Goal: Information Seeking & Learning: Learn about a topic

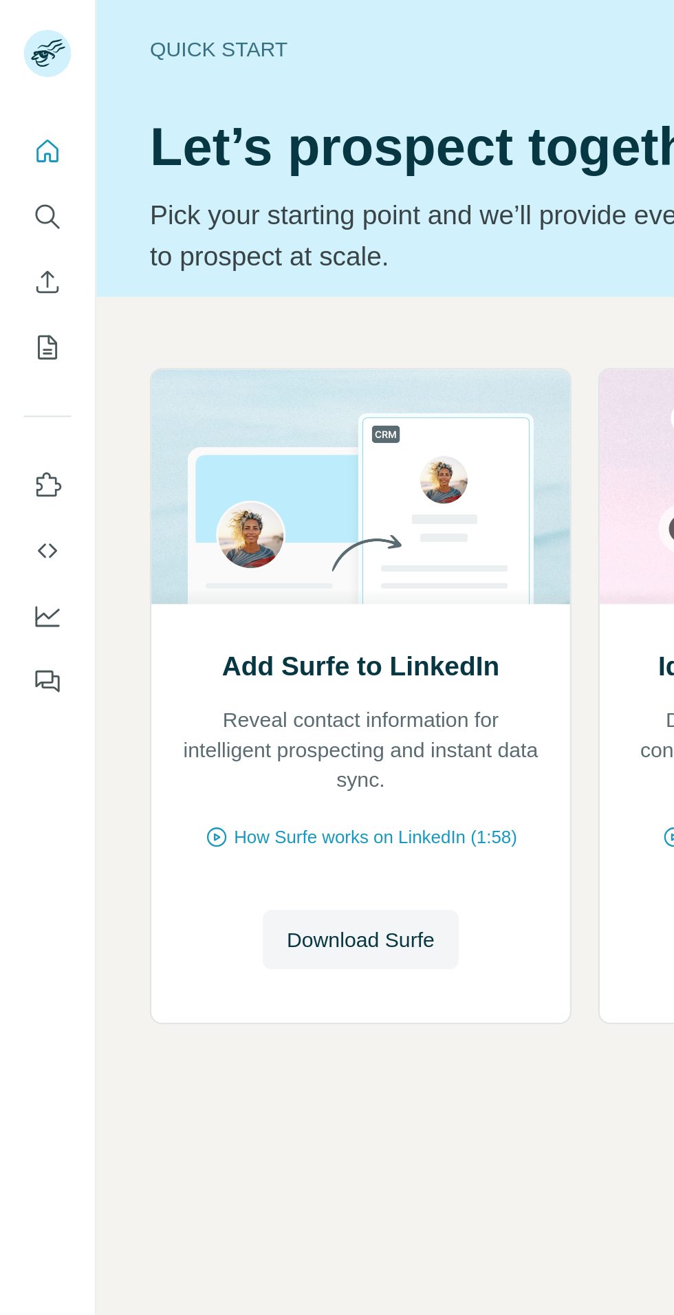
click at [23, 98] on icon "Search" at bounding box center [22, 101] width 14 height 14
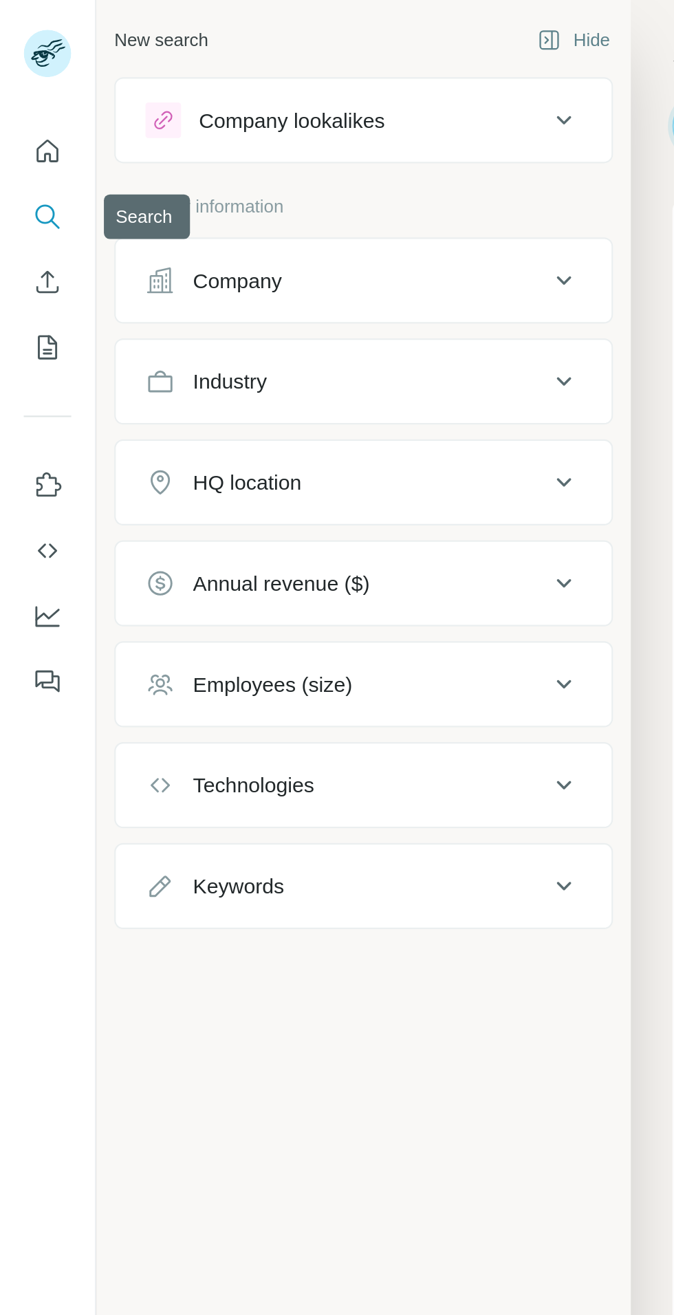
click at [118, 133] on div "Company" at bounding box center [109, 130] width 41 height 14
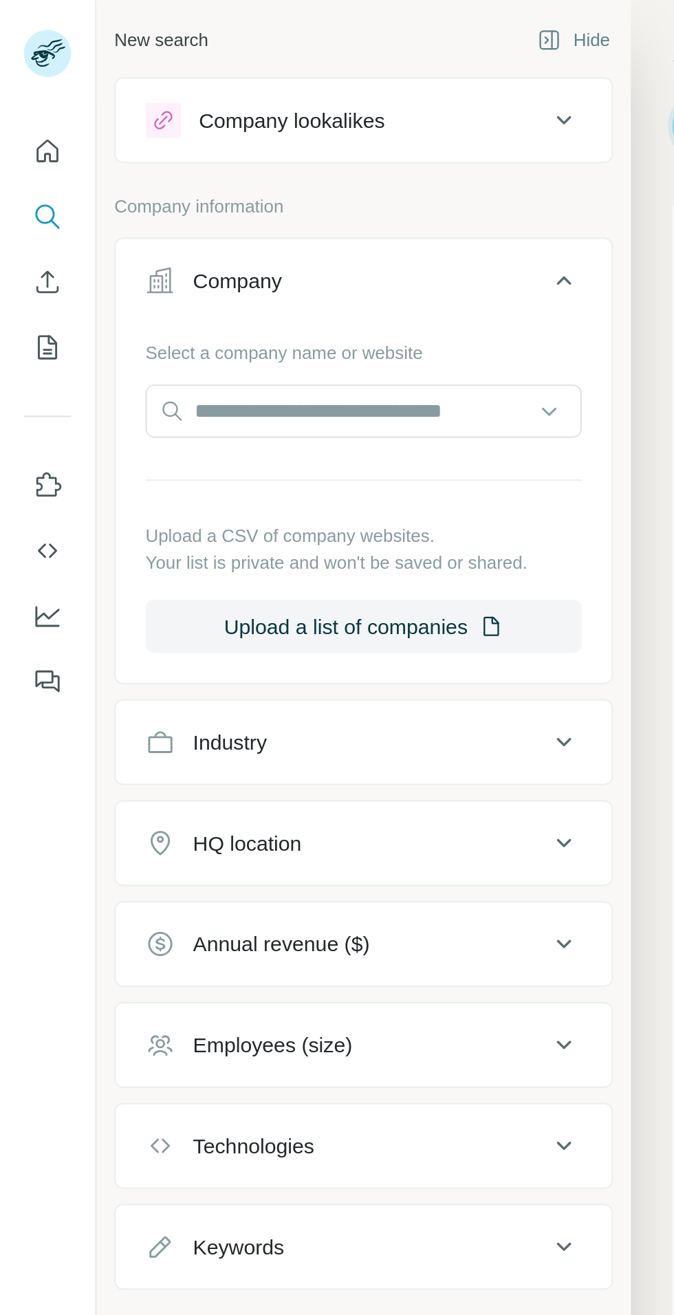
click at [122, 137] on button "Company" at bounding box center [169, 132] width 230 height 39
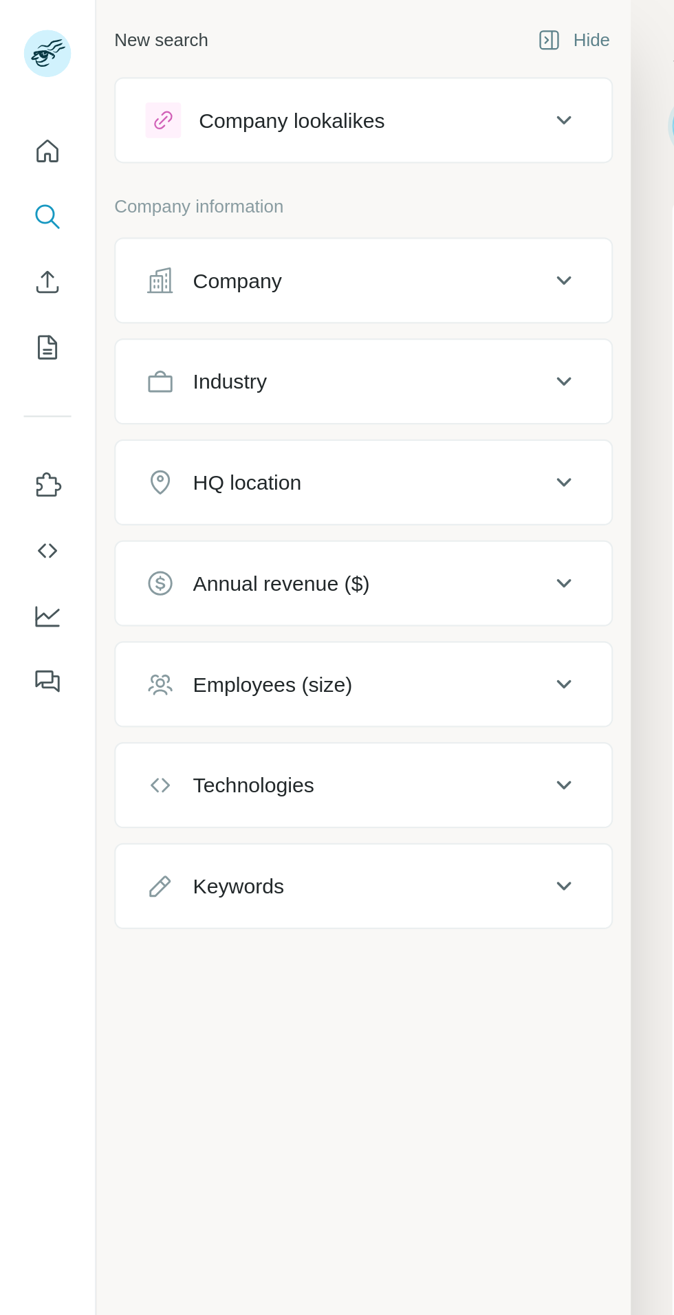
click at [245, 176] on div "Industry" at bounding box center [160, 177] width 186 height 14
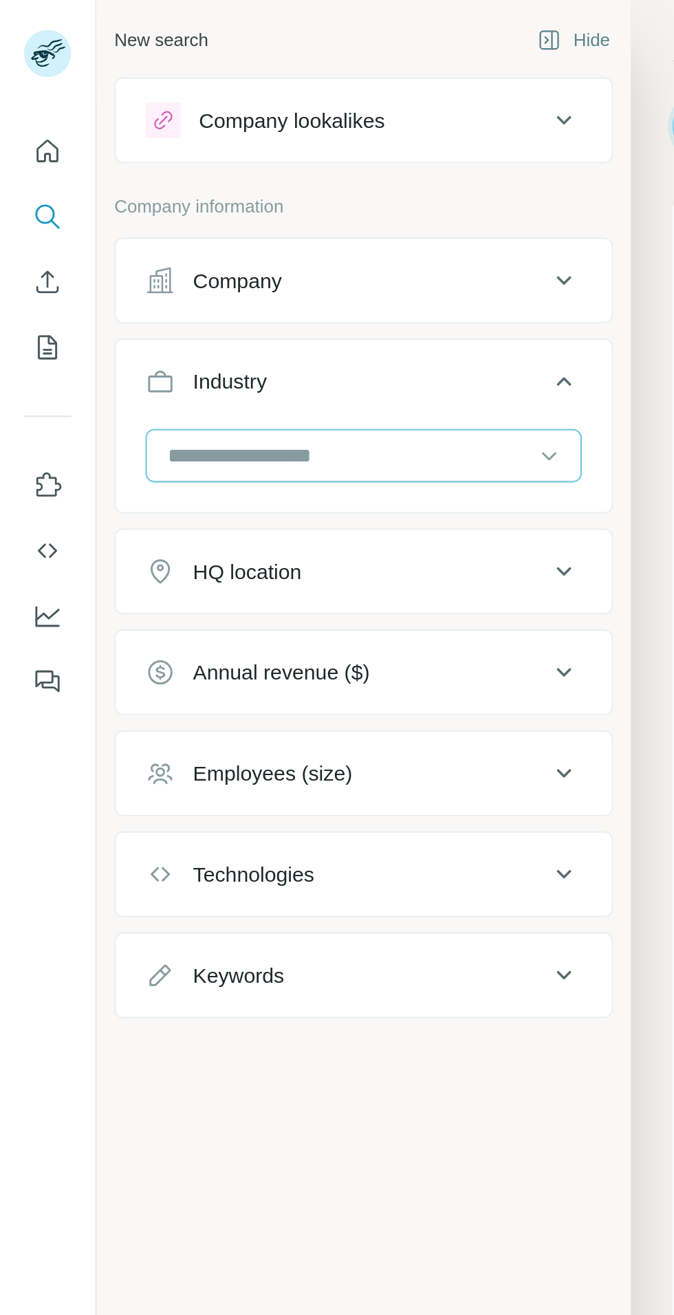
click at [223, 210] on input at bounding box center [161, 211] width 170 height 15
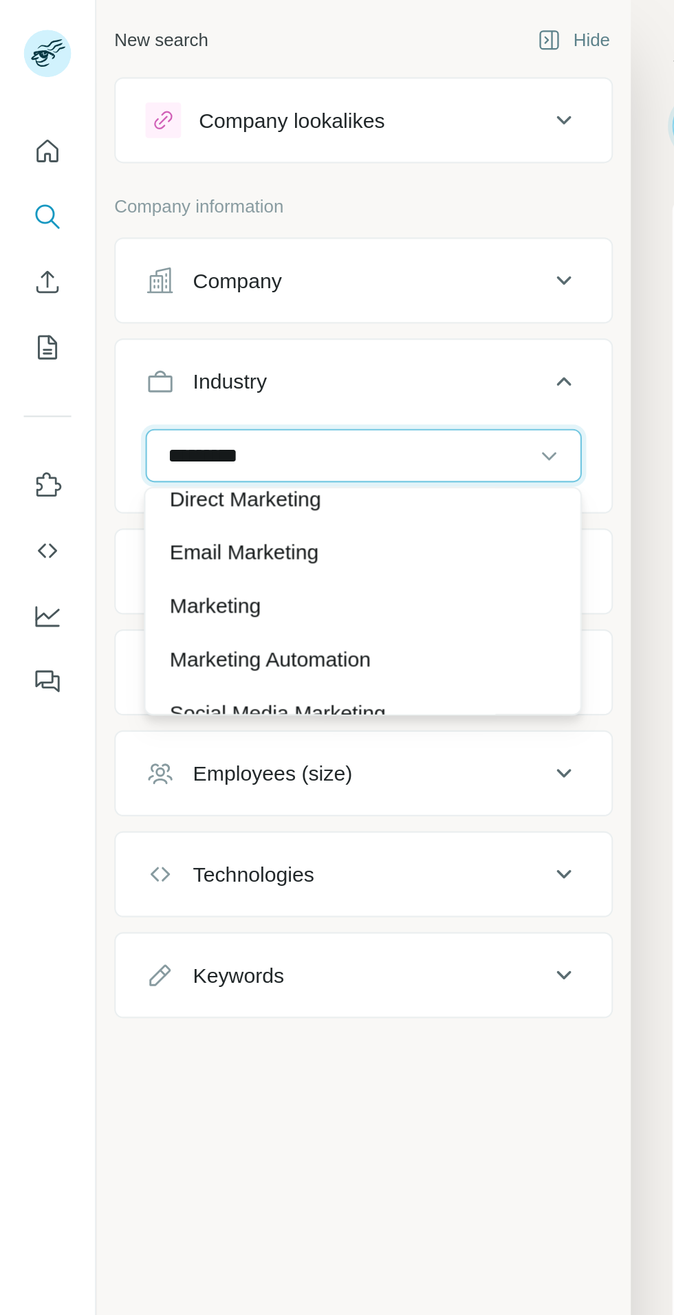
scroll to position [149, 0]
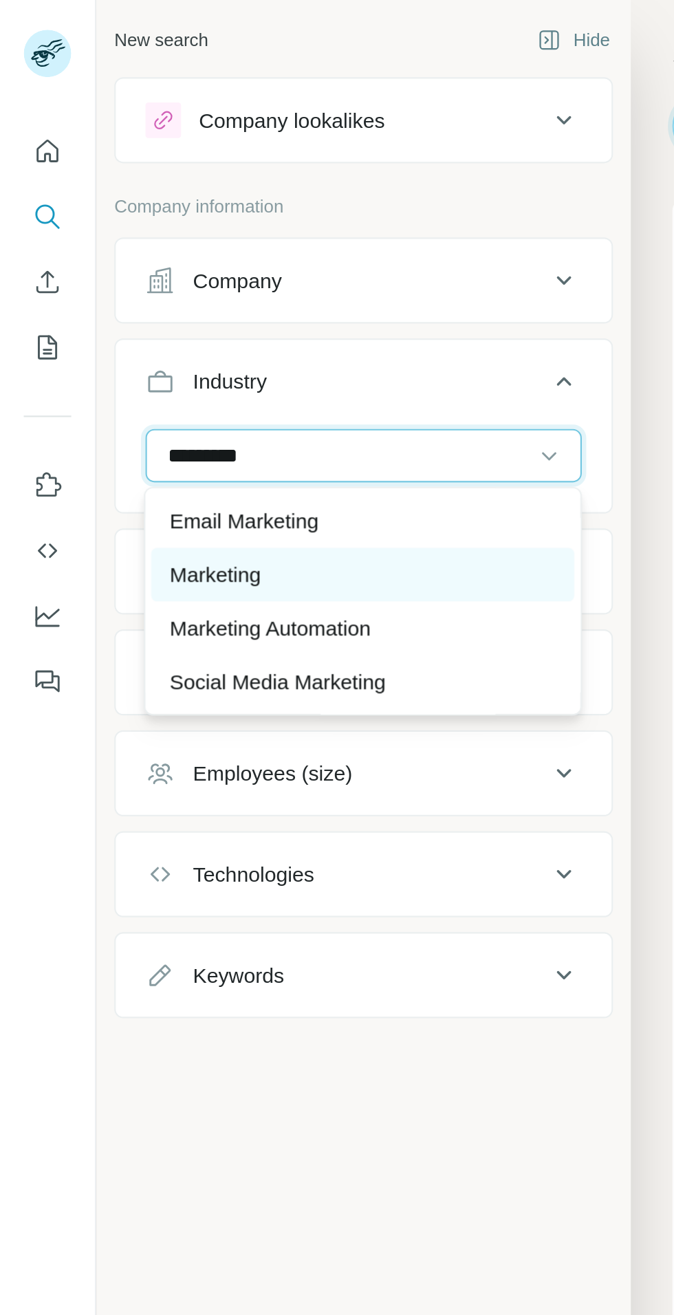
type input "*********"
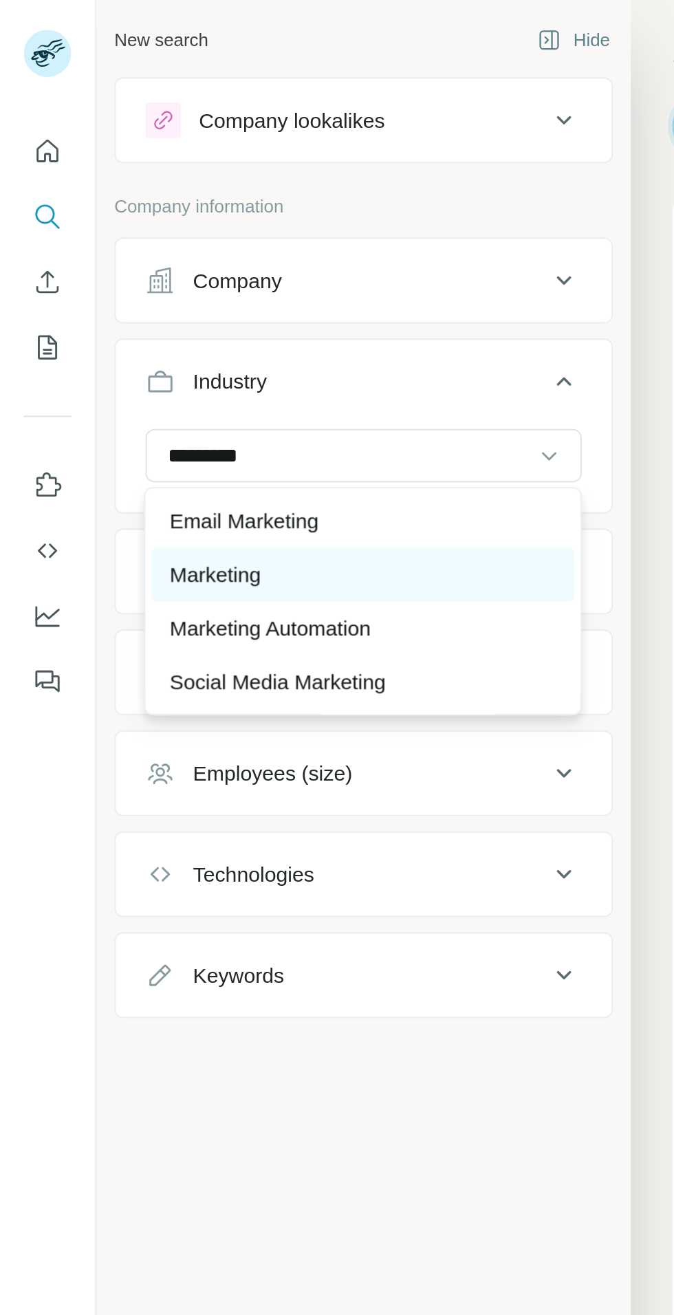
click at [174, 261] on div "Marketing" at bounding box center [167, 266] width 179 height 14
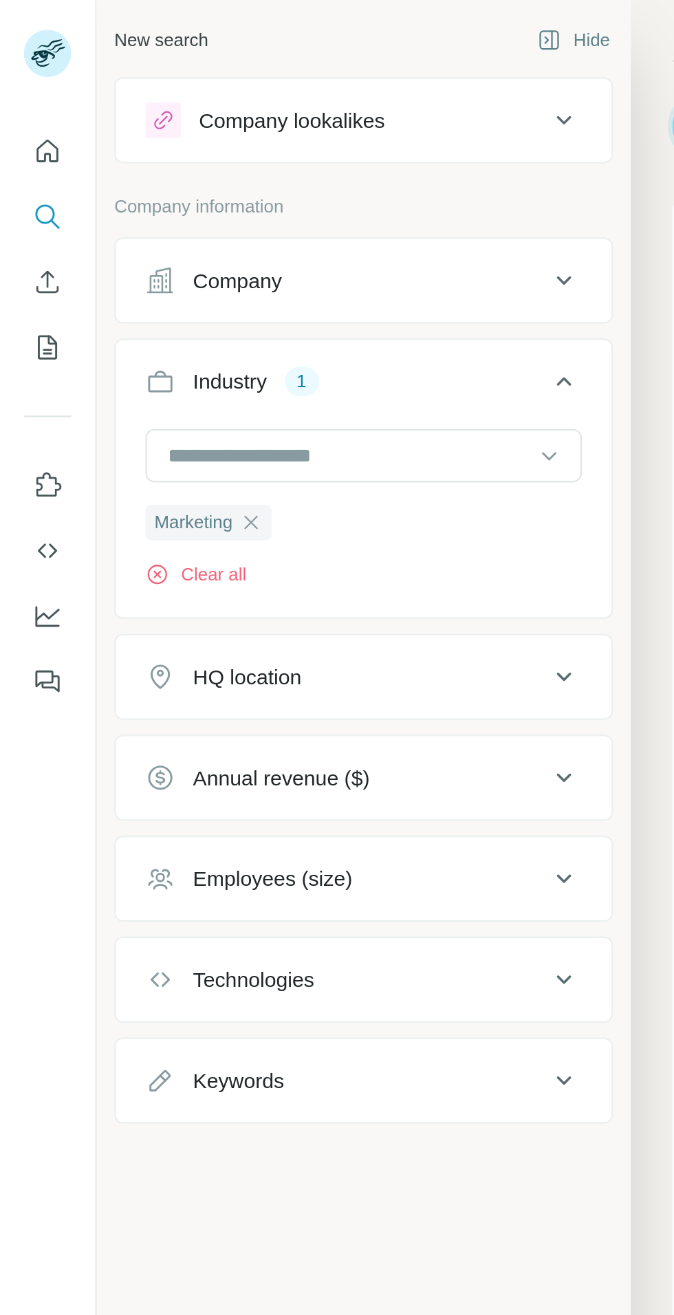
click at [245, 312] on div "HQ location" at bounding box center [160, 314] width 186 height 14
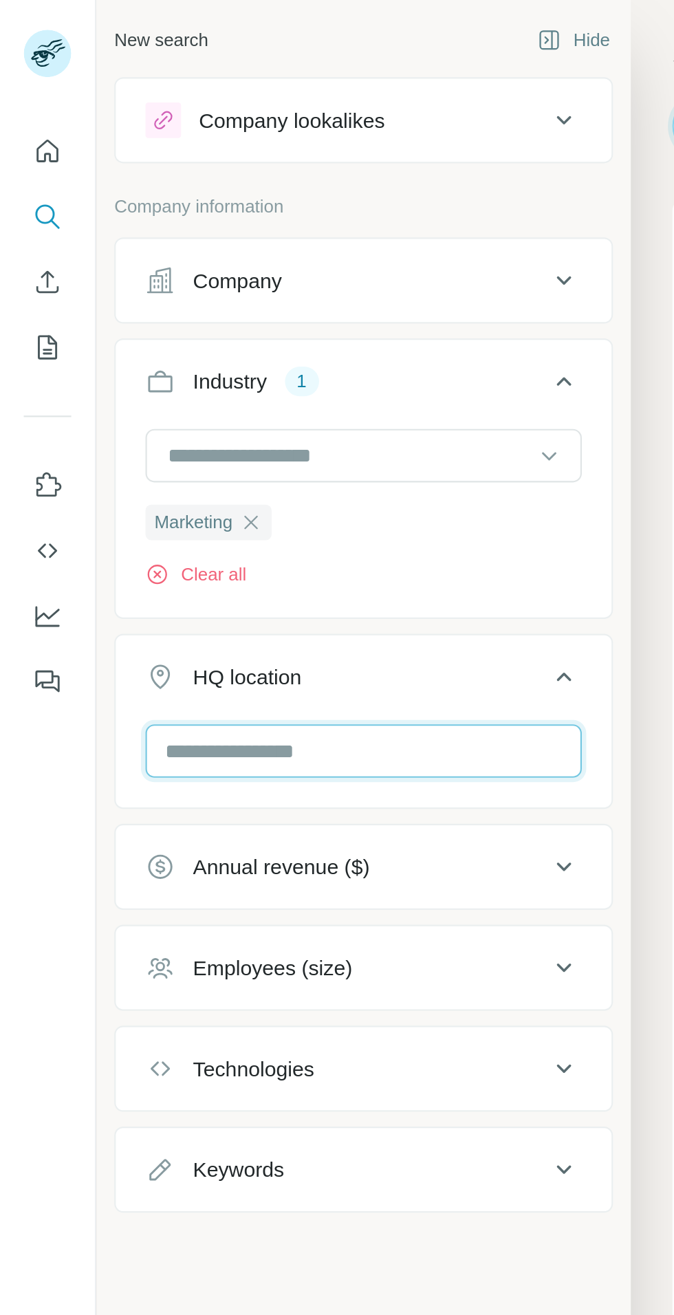
click at [205, 345] on input "text" at bounding box center [168, 348] width 202 height 25
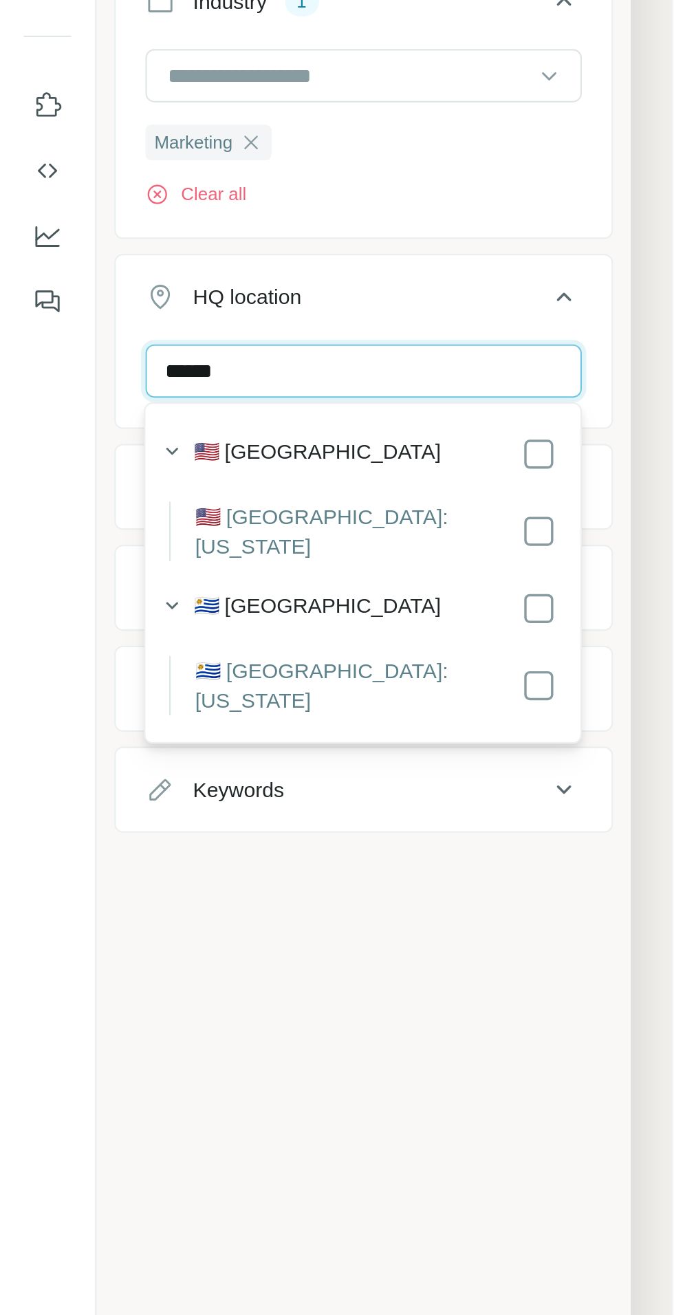
type input "******"
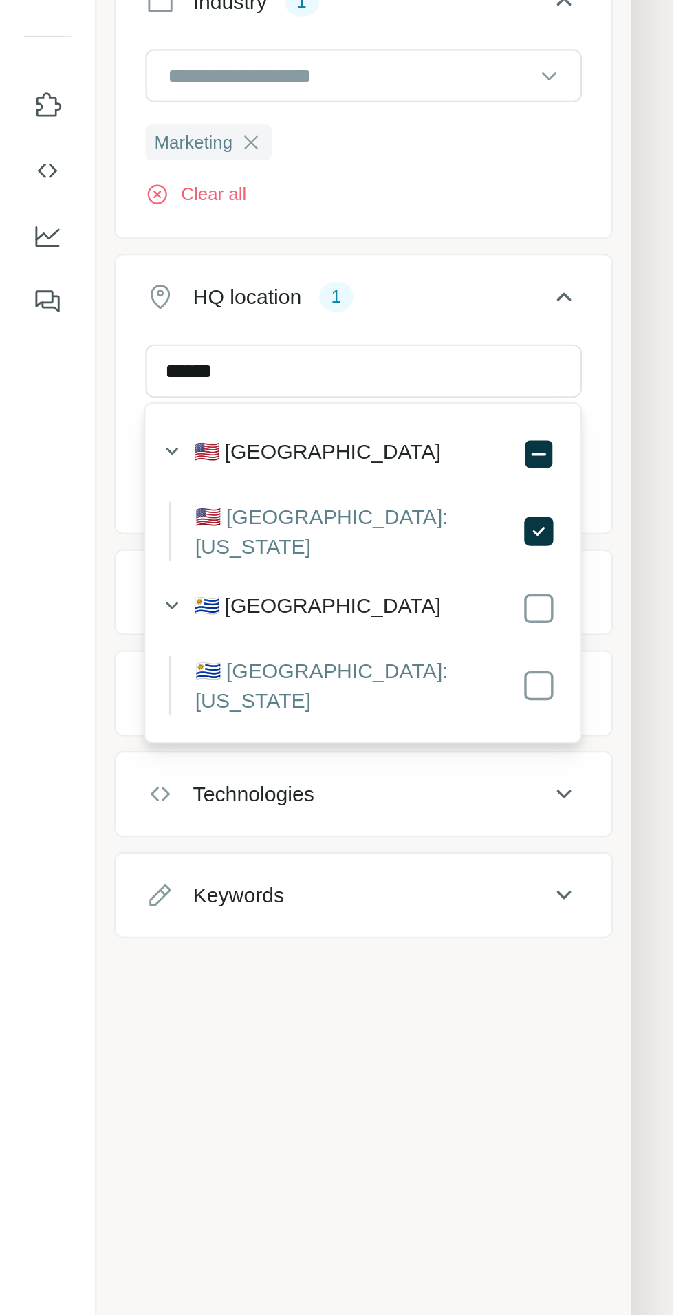
click at [210, 333] on button "HQ location 1" at bounding box center [169, 316] width 230 height 39
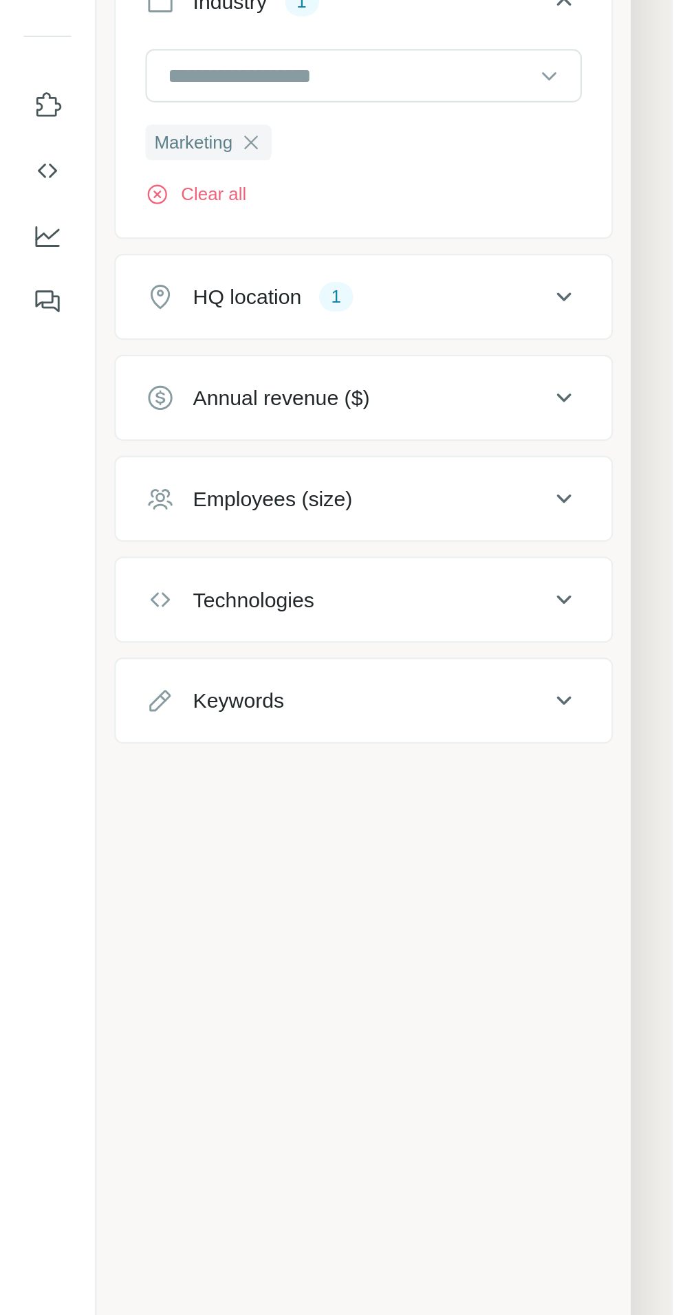
click at [251, 310] on div "HQ location 1" at bounding box center [160, 314] width 186 height 14
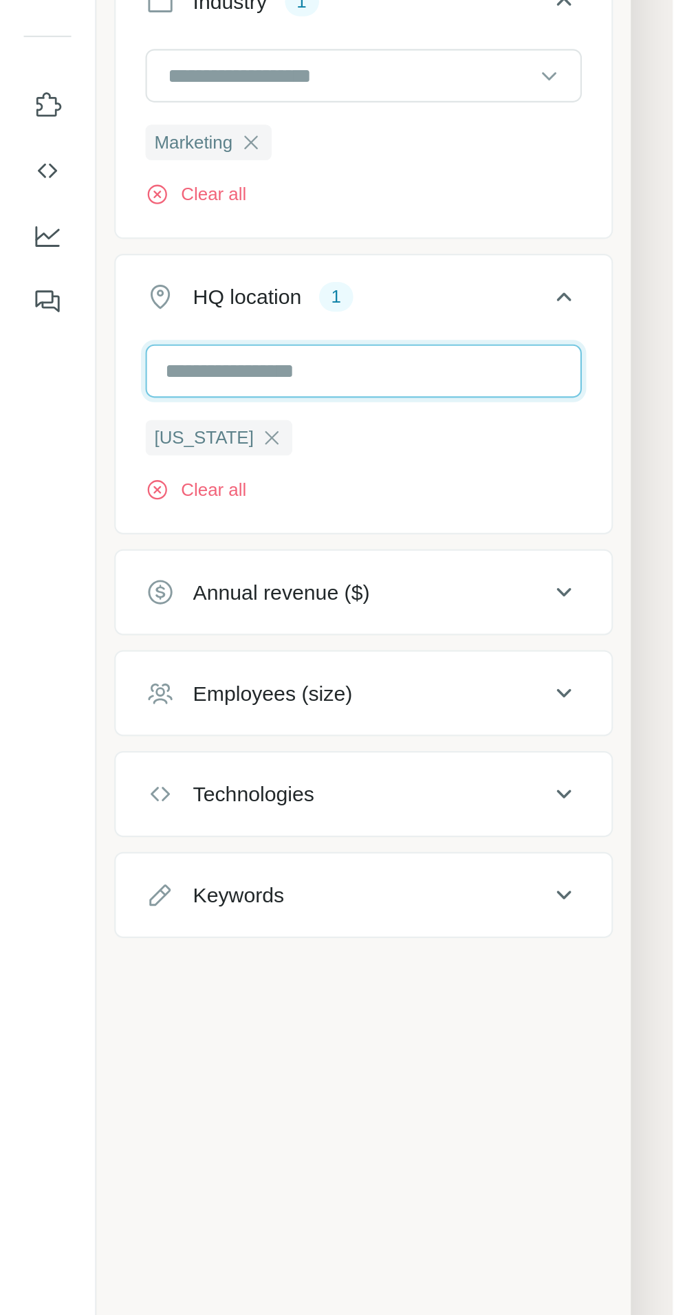
click at [211, 352] on input "text" at bounding box center [168, 348] width 202 height 25
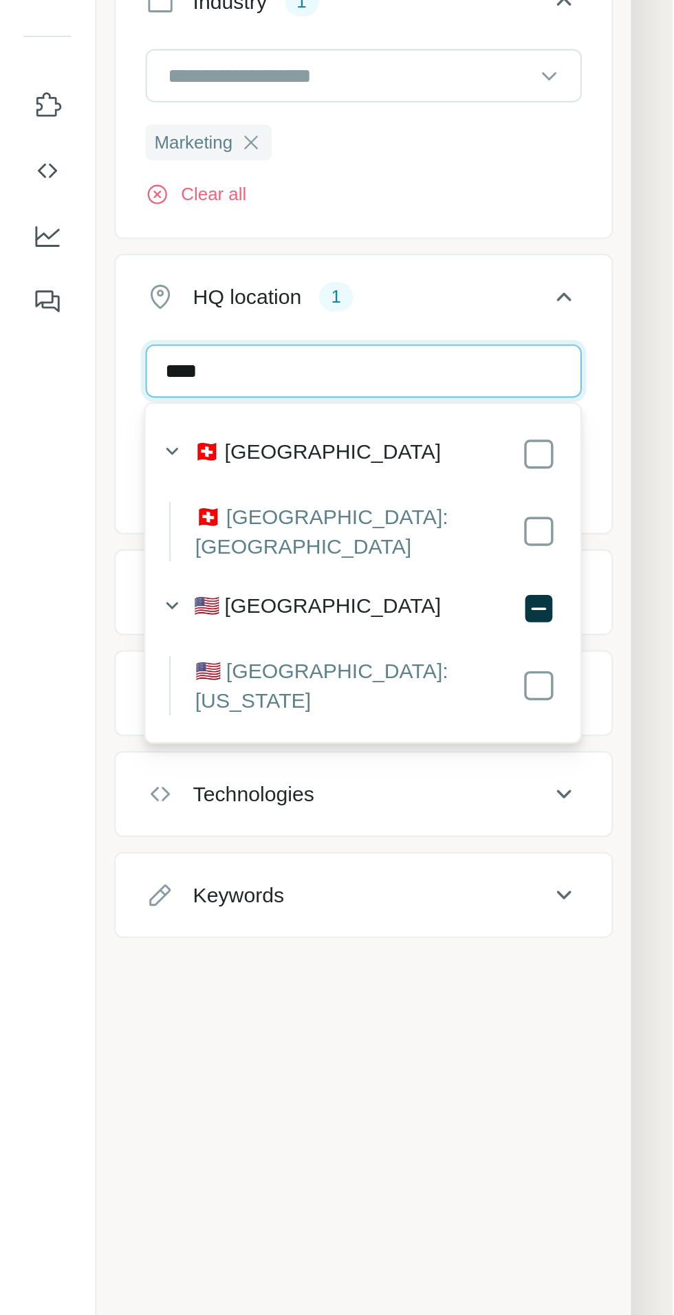
type input "****"
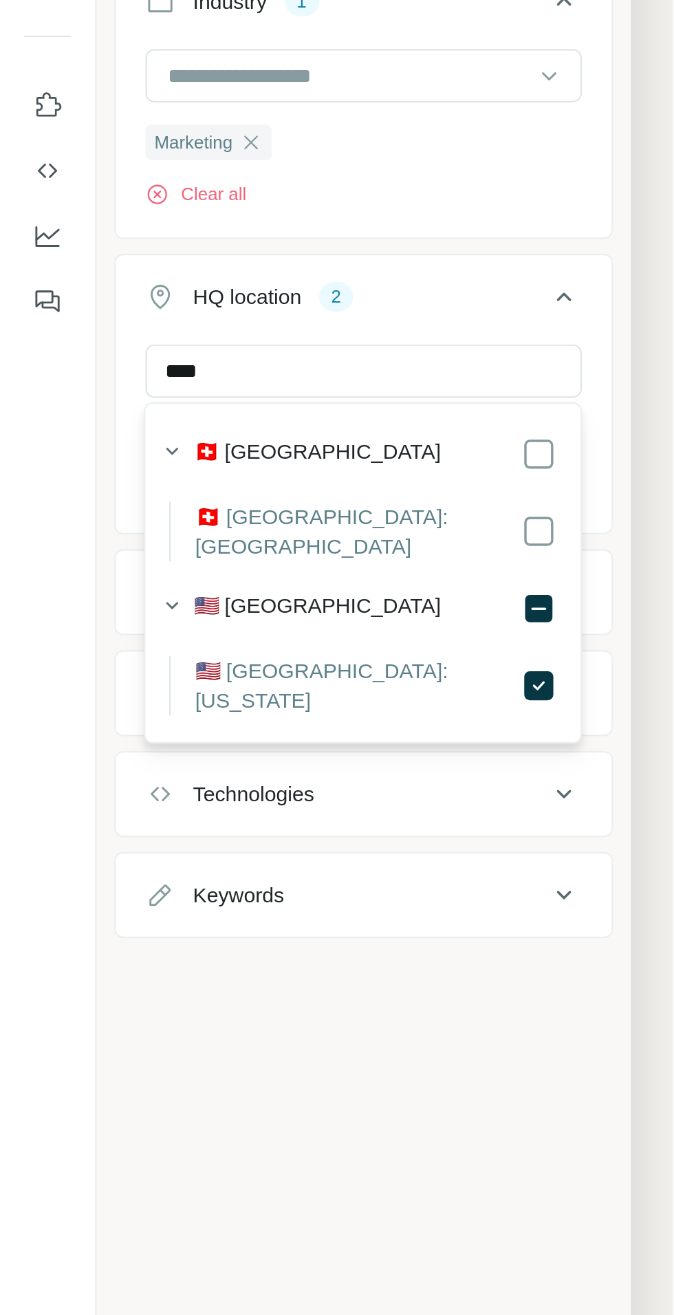
click at [259, 310] on icon at bounding box center [261, 313] width 17 height 17
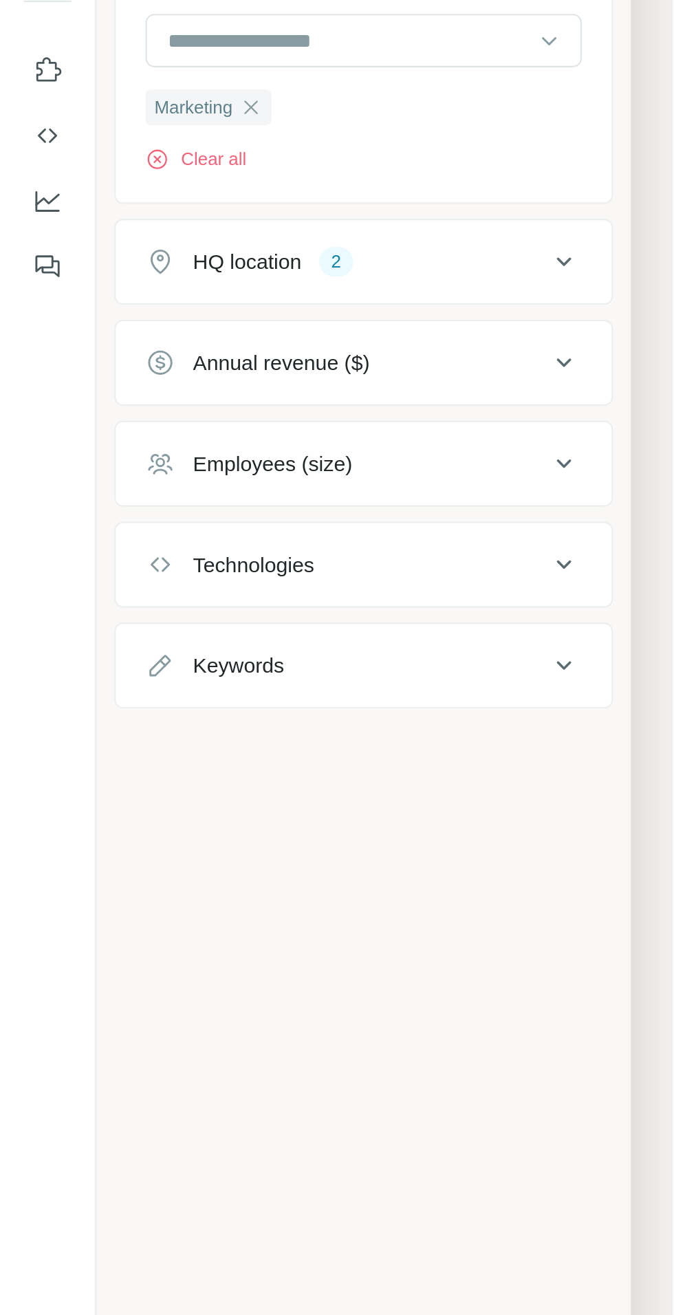
click at [253, 399] on icon at bounding box center [261, 407] width 17 height 17
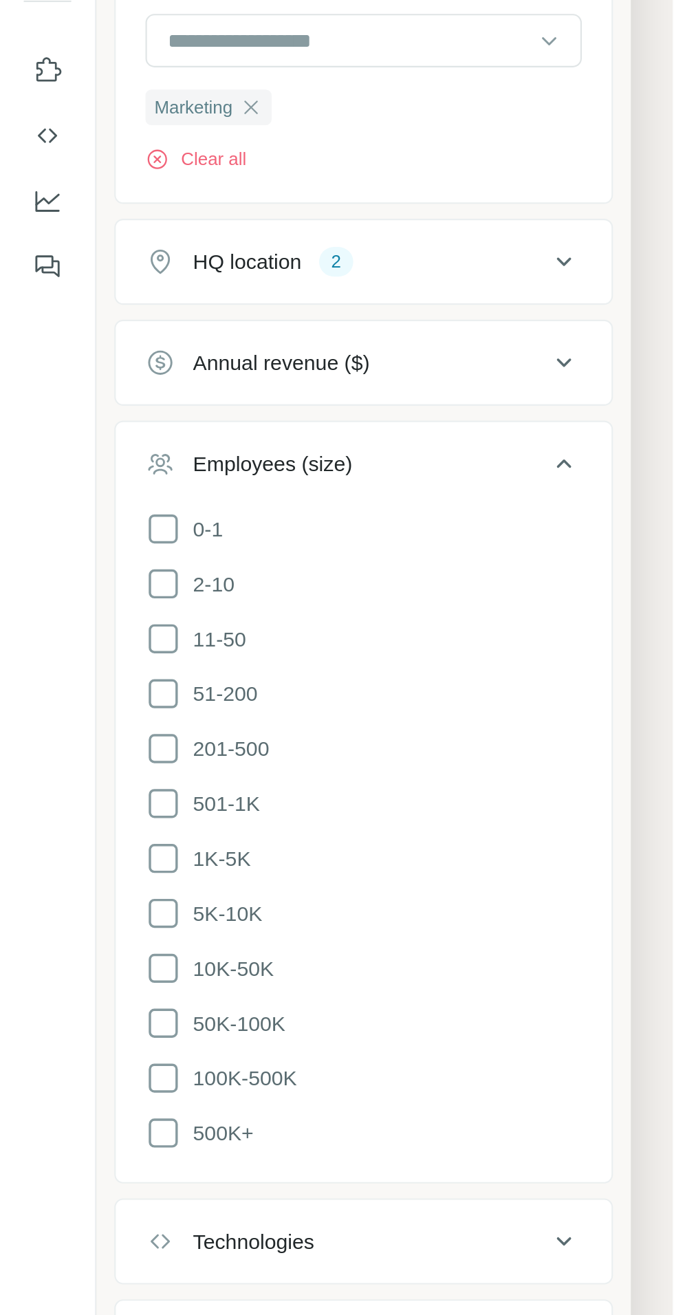
click at [257, 399] on icon at bounding box center [261, 407] width 17 height 17
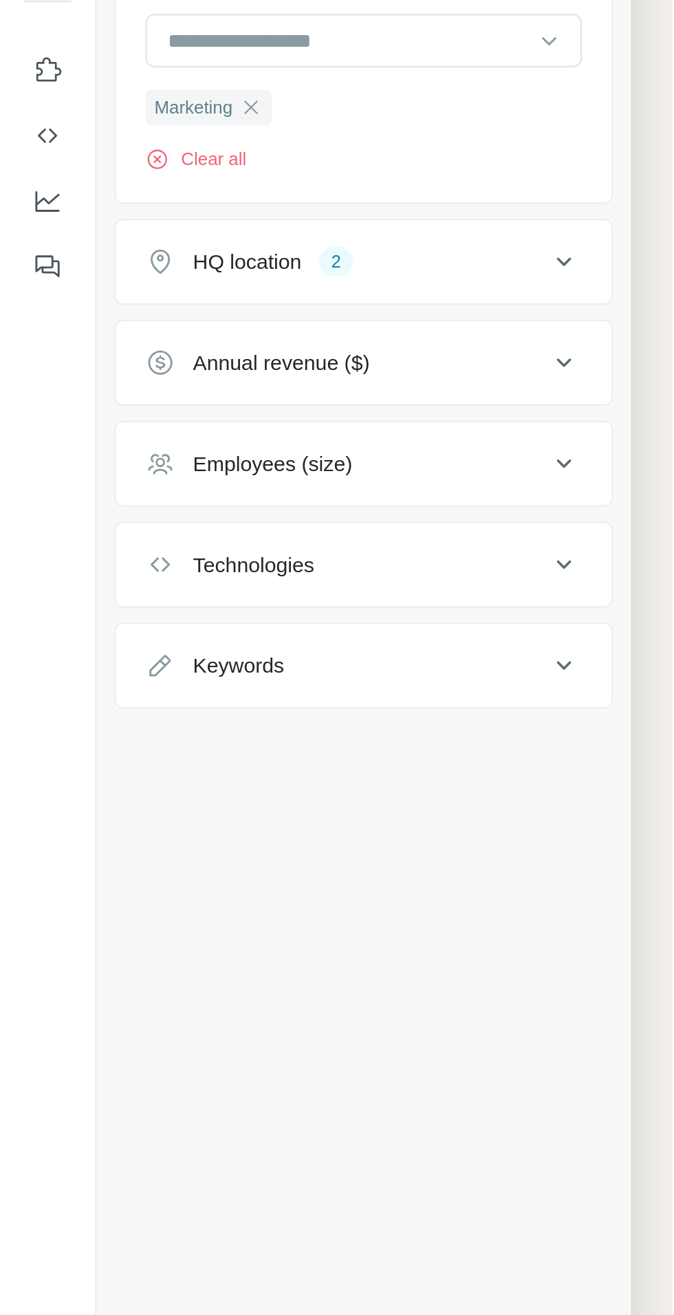
click at [240, 495] on div "Keywords" at bounding box center [160, 501] width 186 height 14
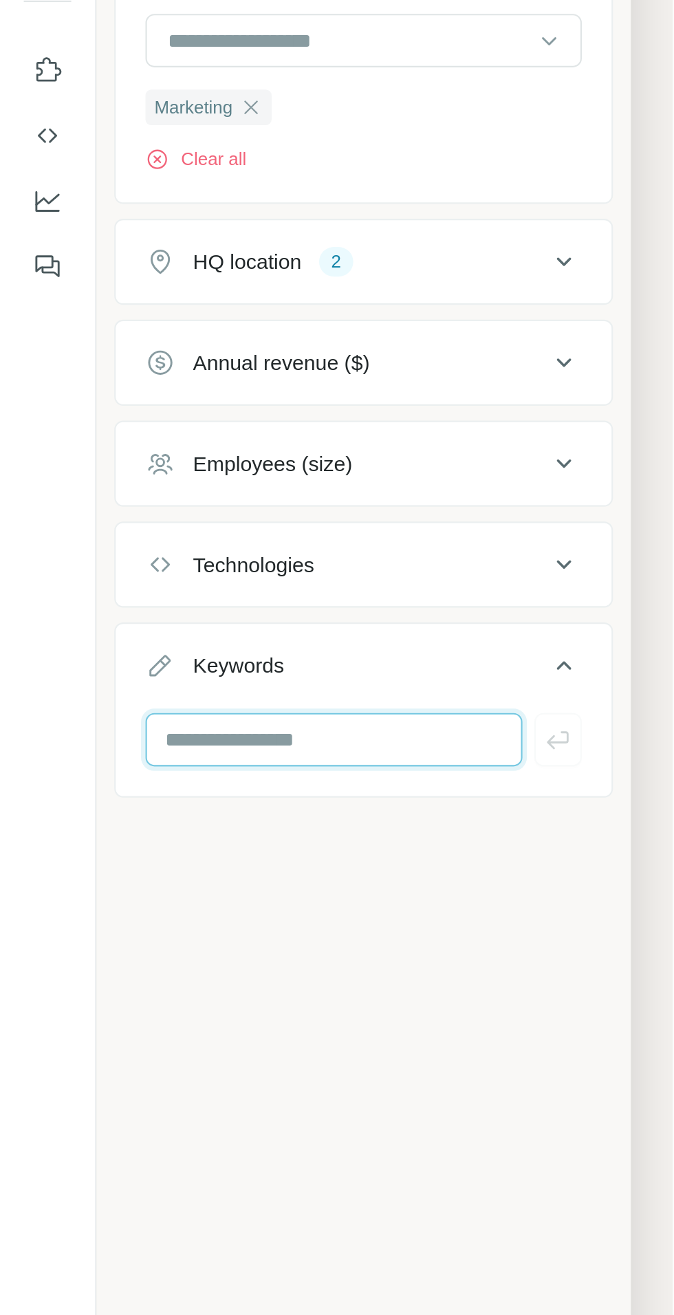
click at [209, 527] on input "text" at bounding box center [154, 535] width 175 height 25
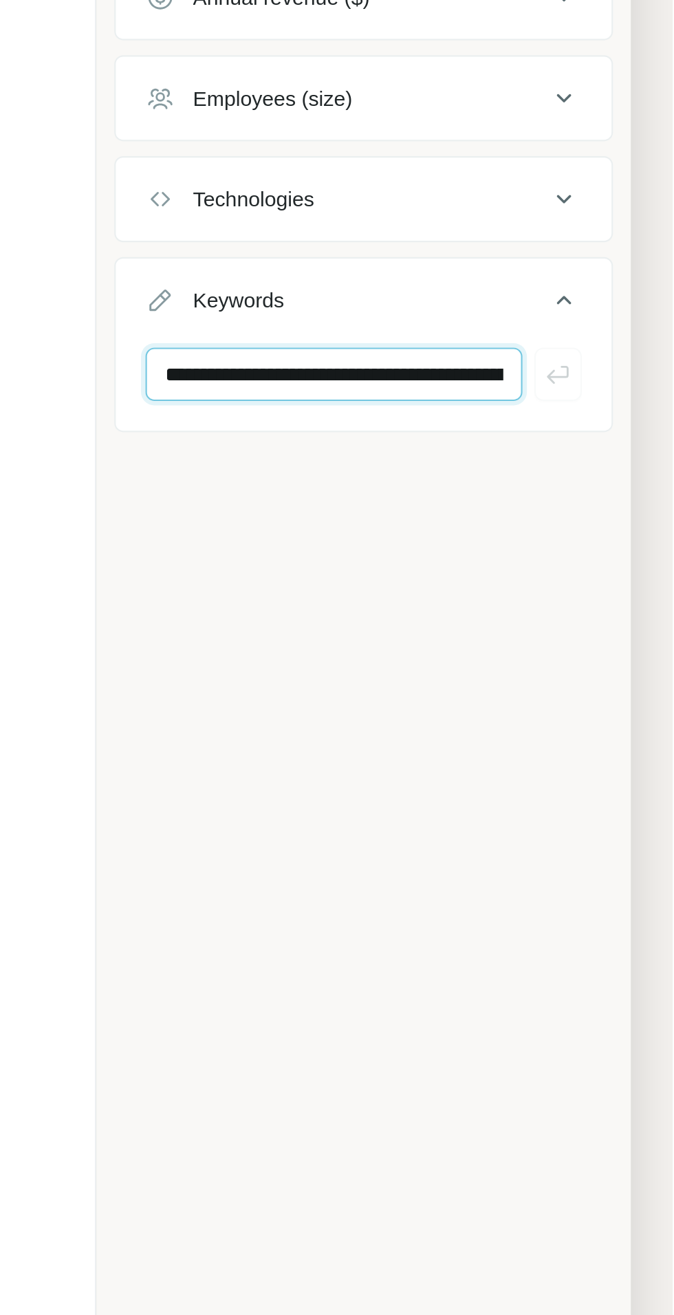
scroll to position [0, 1023]
type input "**********"
click at [259, 528] on icon "button" at bounding box center [259, 535] width 14 height 14
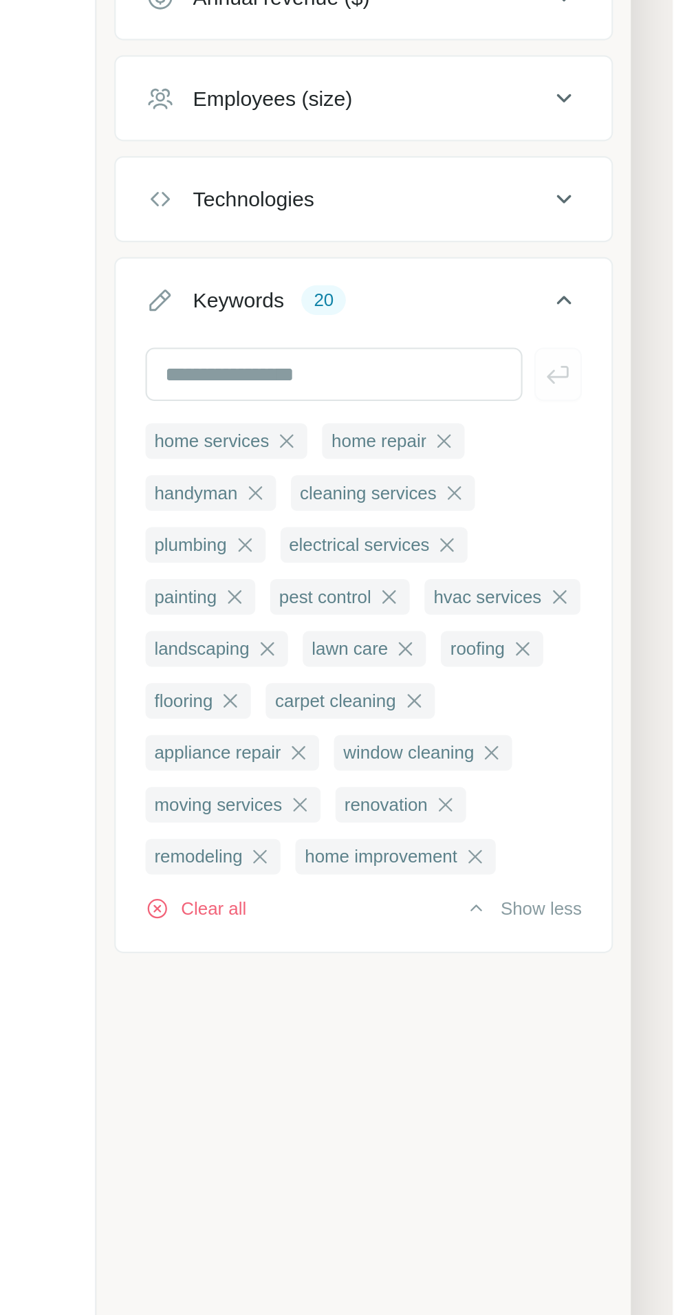
scroll to position [0, 0]
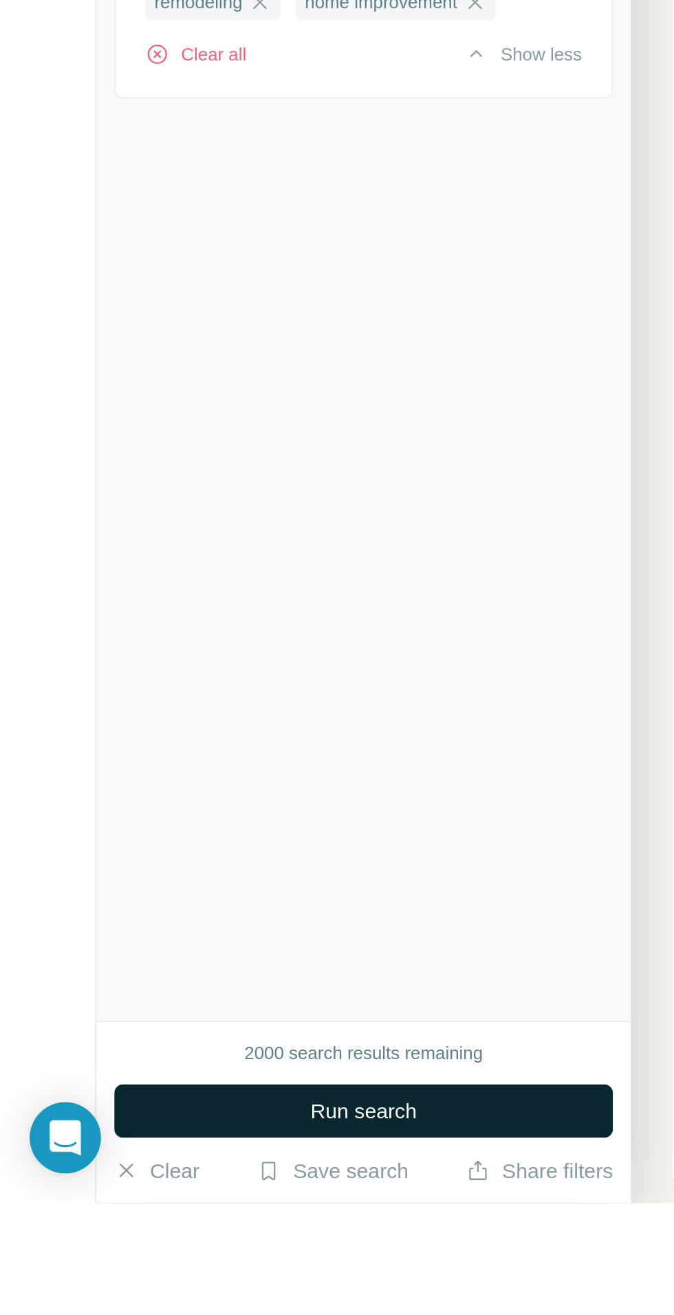
click at [100, 1284] on button "Run search" at bounding box center [168, 1272] width 231 height 25
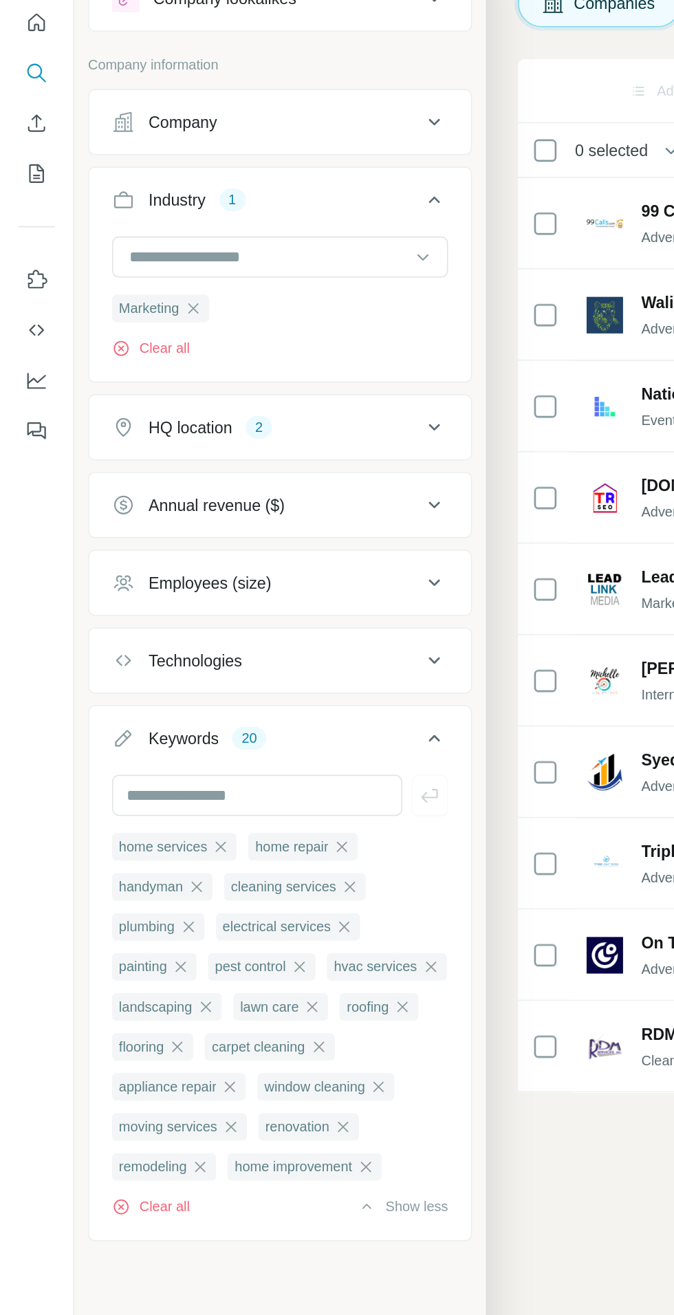
click at [249, 496] on div "Keywords 20" at bounding box center [160, 501] width 186 height 14
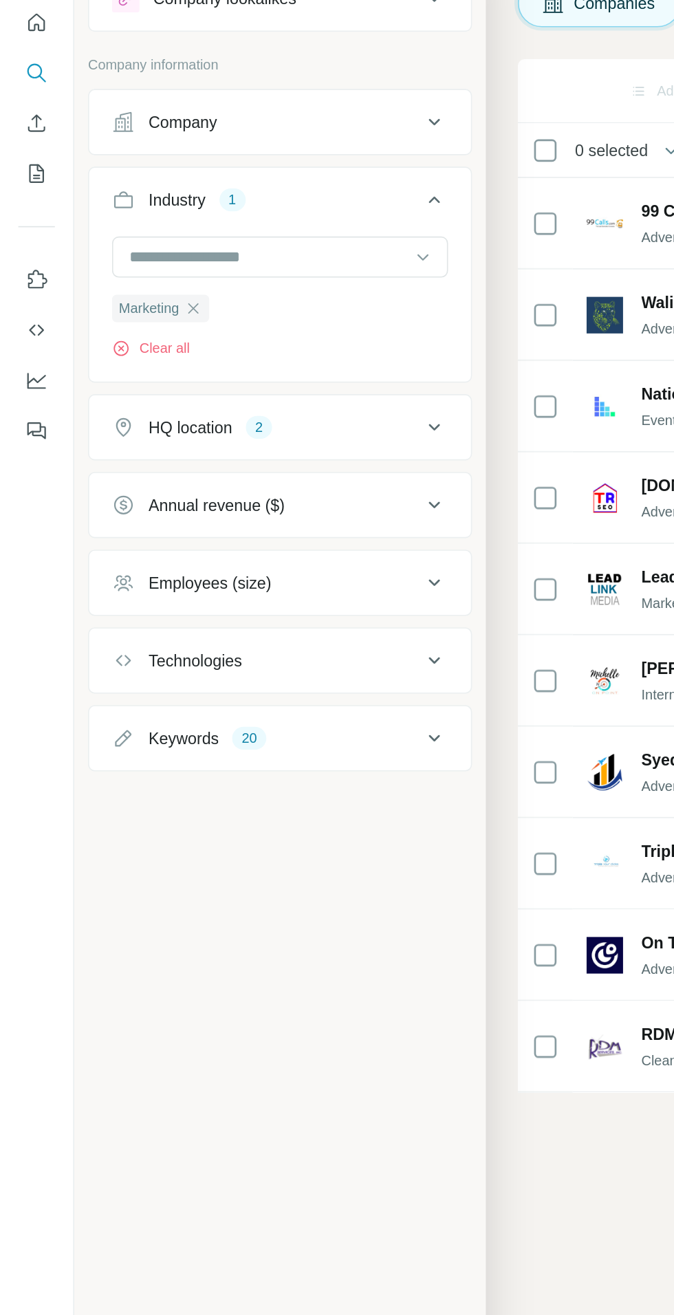
click at [246, 496] on div "Keywords 20" at bounding box center [160, 501] width 186 height 14
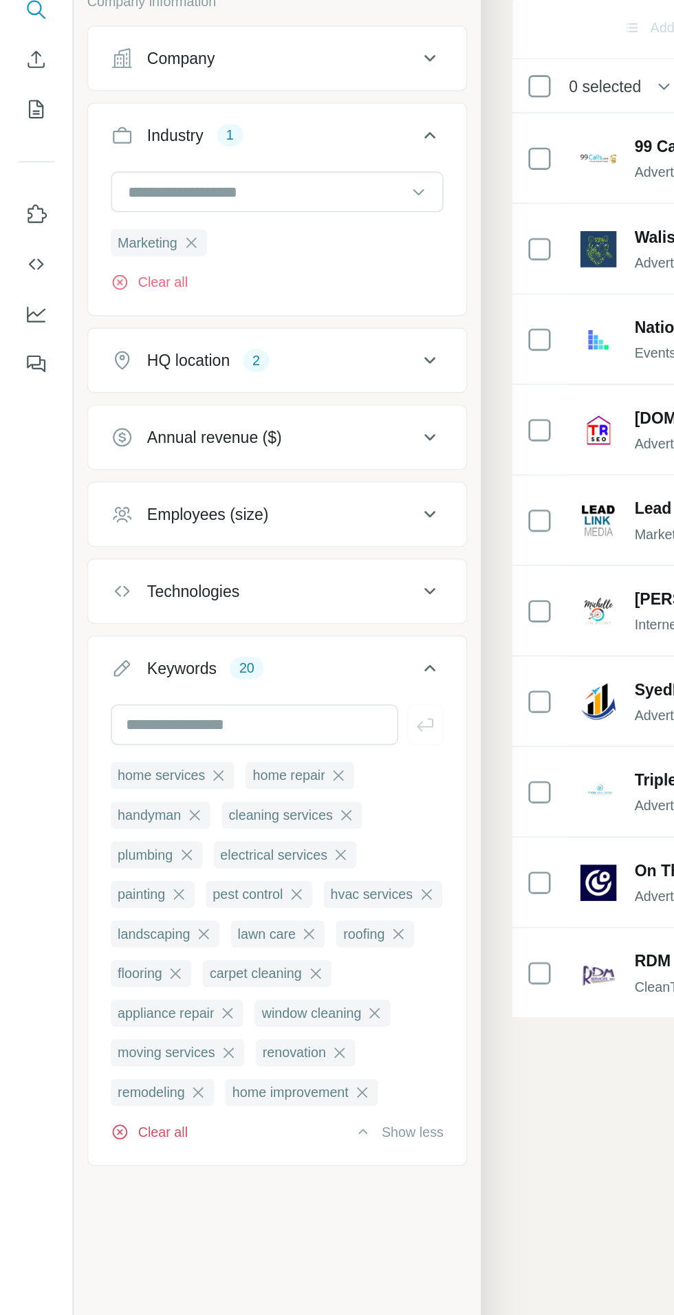
click at [91, 789] on button "Clear all" at bounding box center [90, 782] width 47 height 12
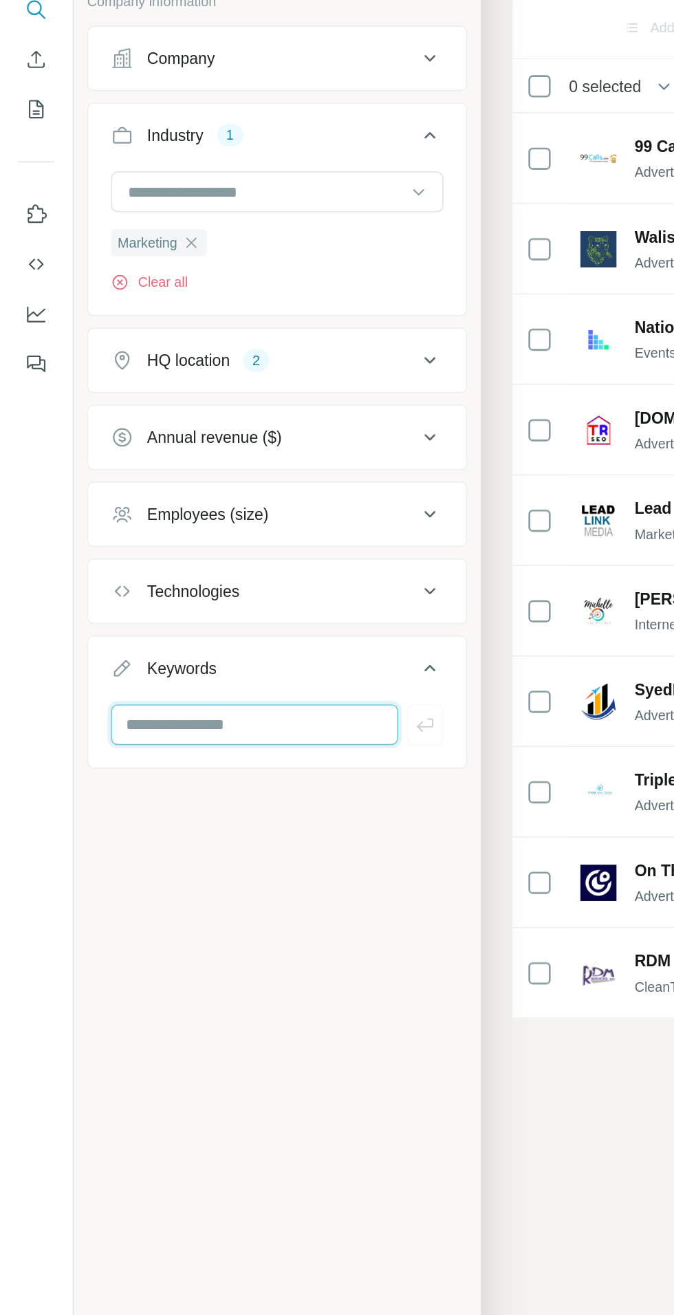
click at [181, 533] on input "text" at bounding box center [154, 535] width 175 height 25
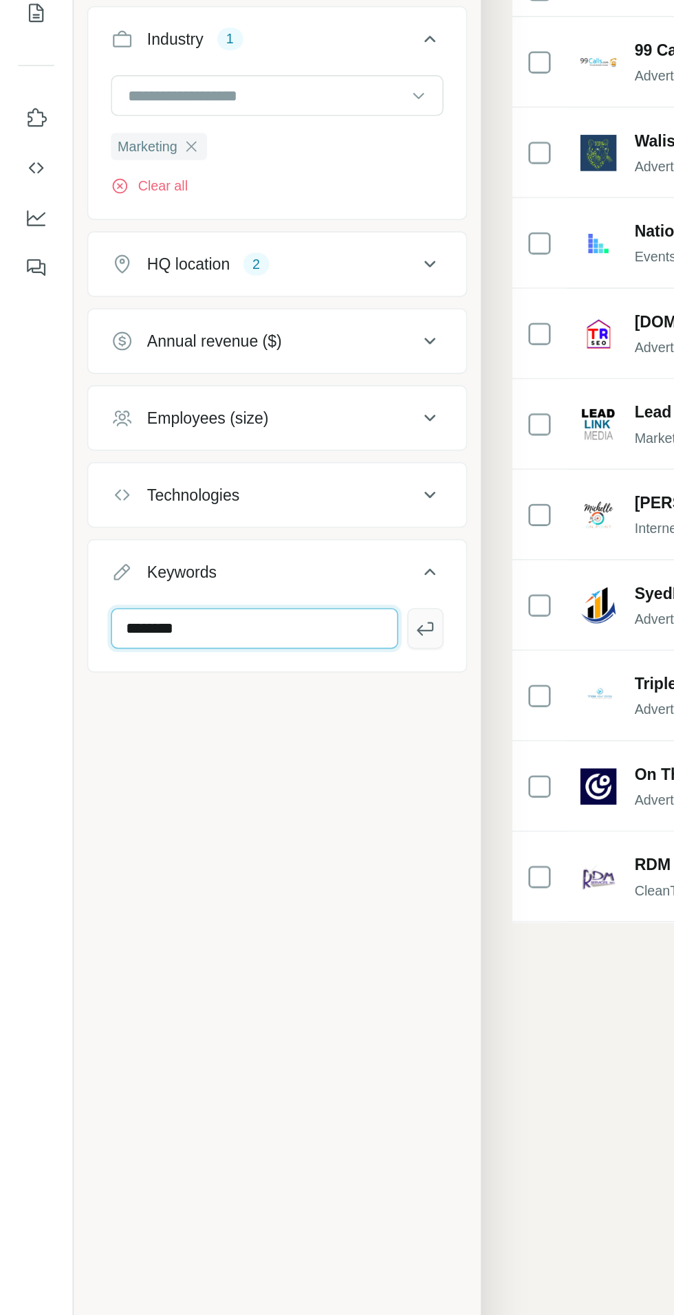
type input "********"
click at [261, 530] on icon "button" at bounding box center [259, 535] width 14 height 14
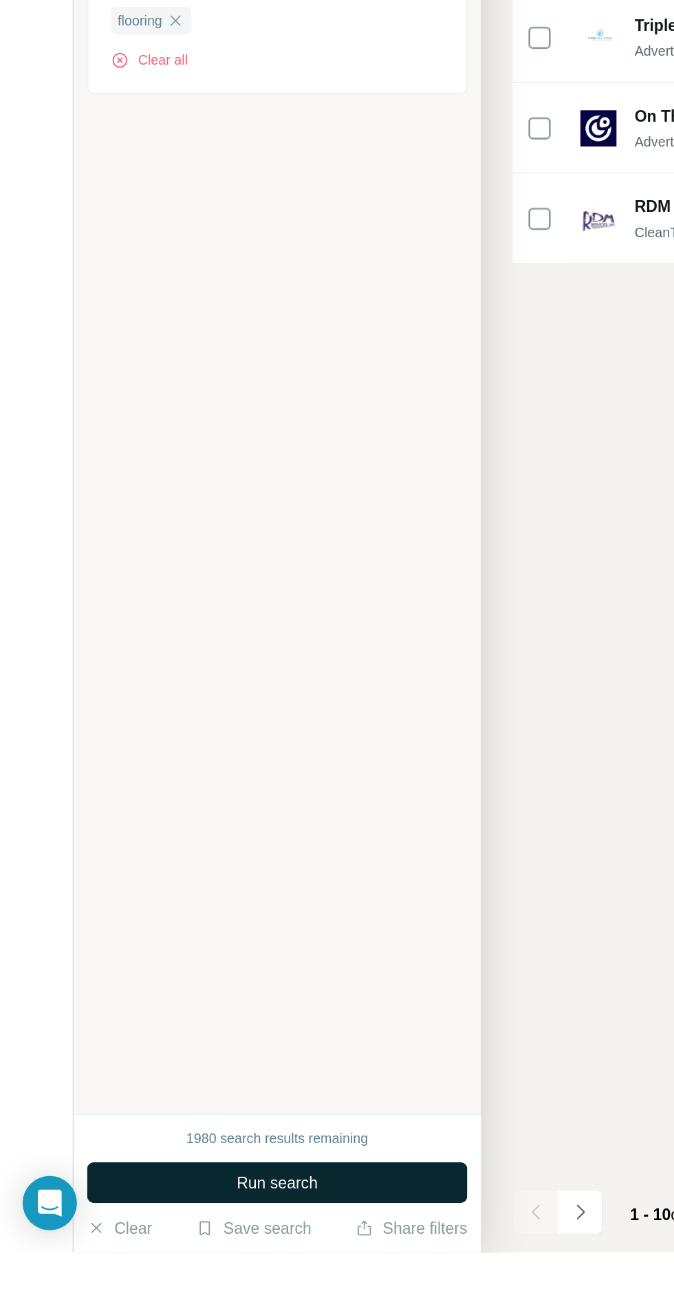
click at [226, 1284] on button "Run search" at bounding box center [168, 1272] width 231 height 25
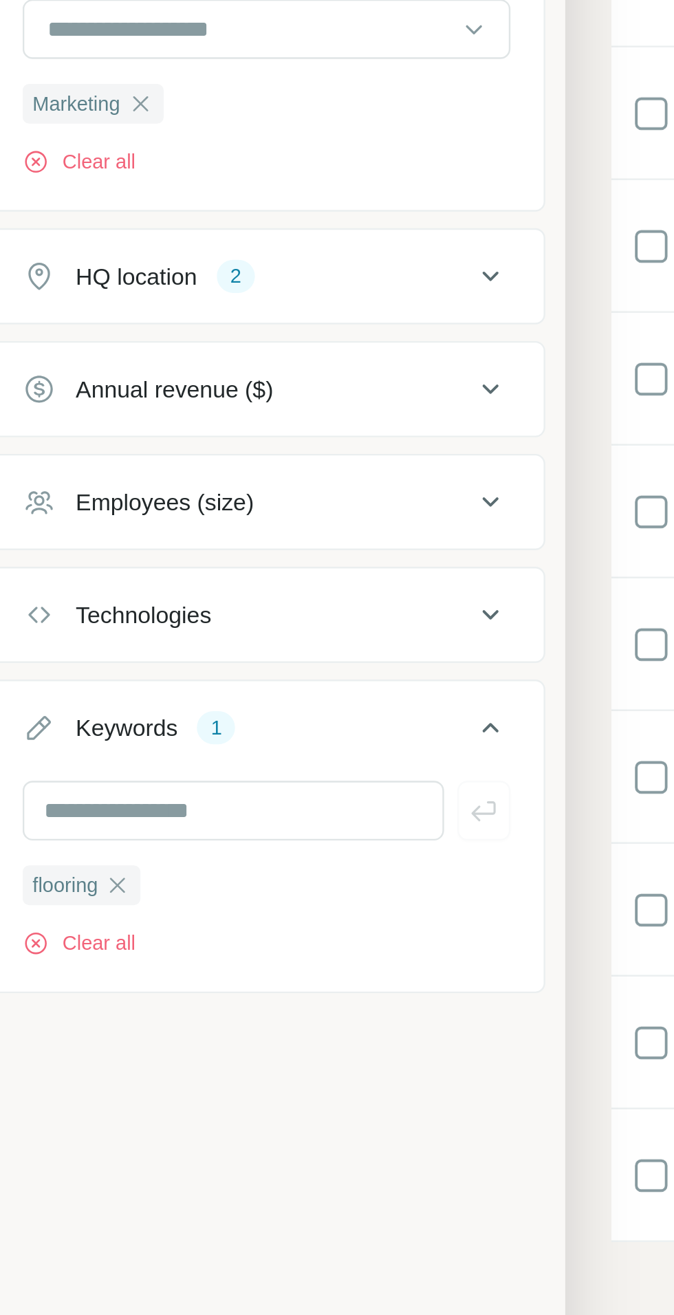
scroll to position [27, 0]
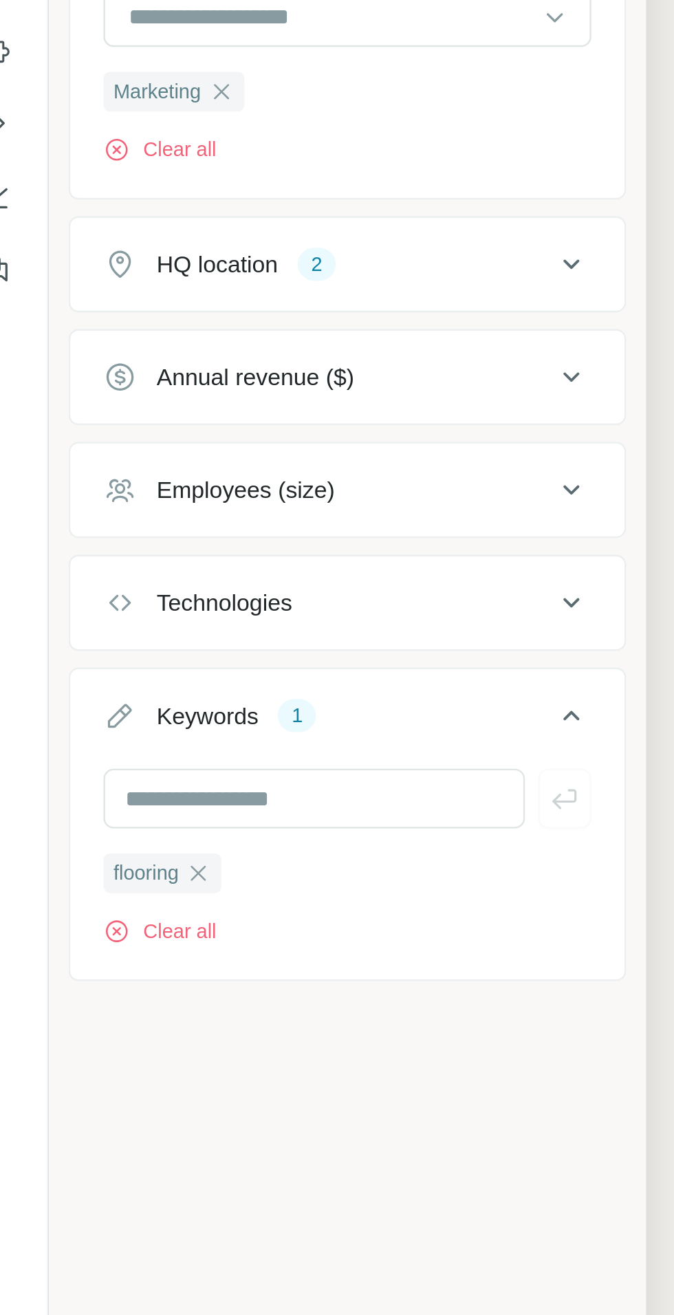
click at [257, 484] on button "Keywords 1" at bounding box center [169, 503] width 230 height 39
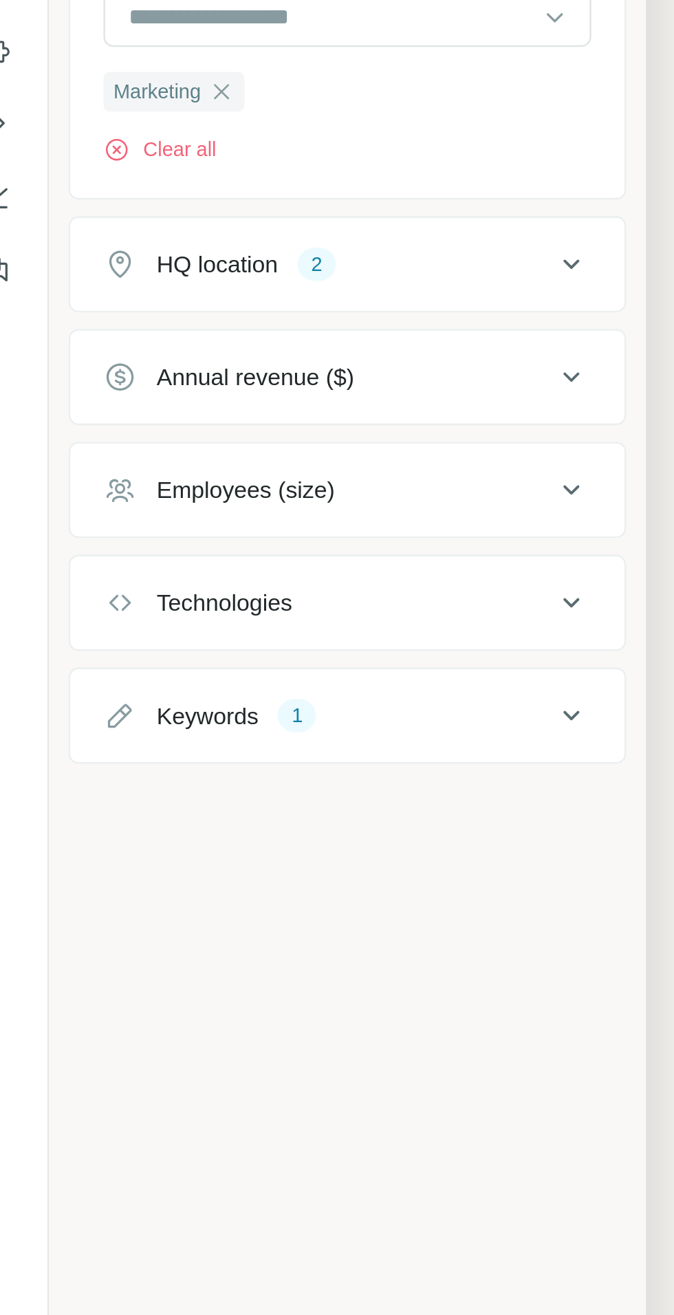
click at [260, 492] on icon at bounding box center [261, 500] width 17 height 17
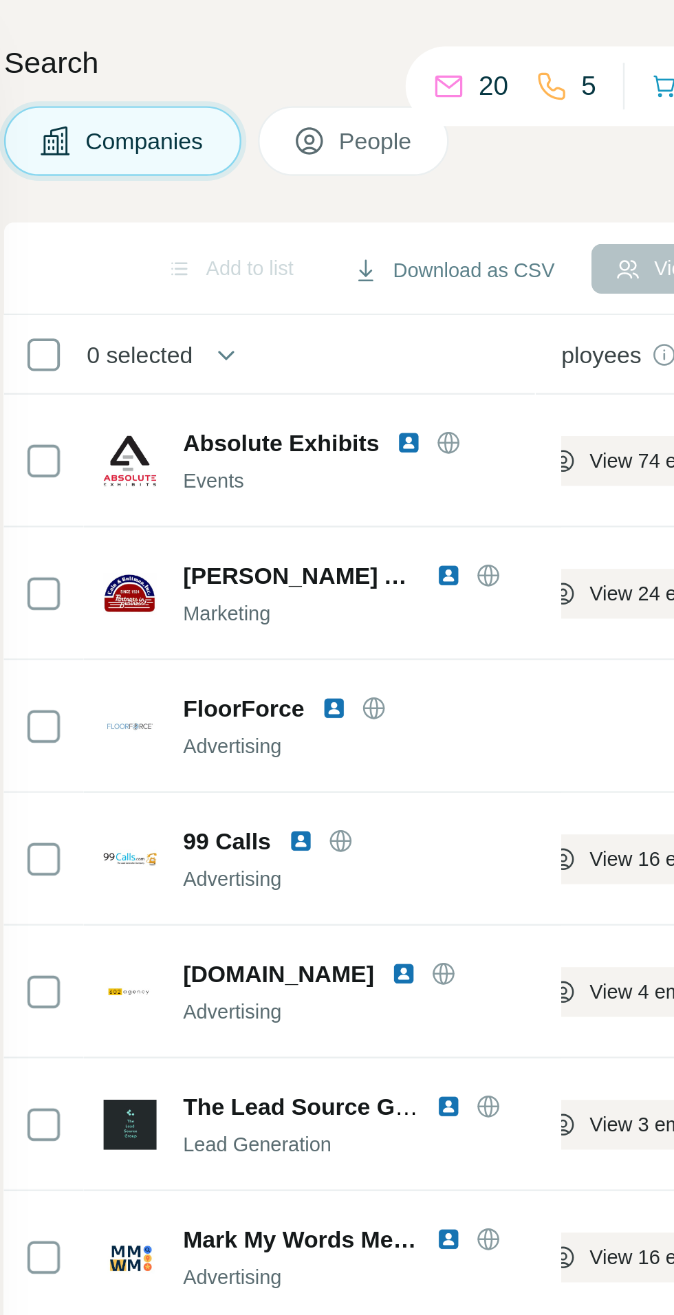
scroll to position [0, 0]
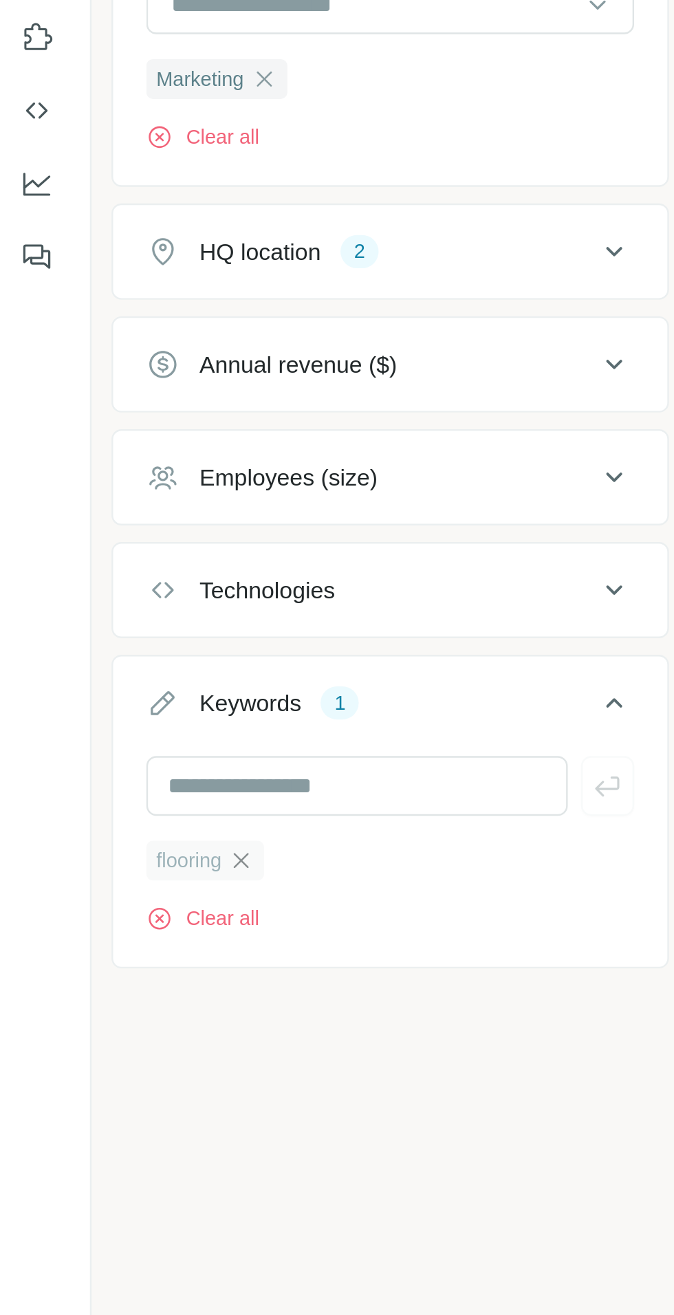
click at [107, 560] on icon "button" at bounding box center [106, 565] width 11 height 11
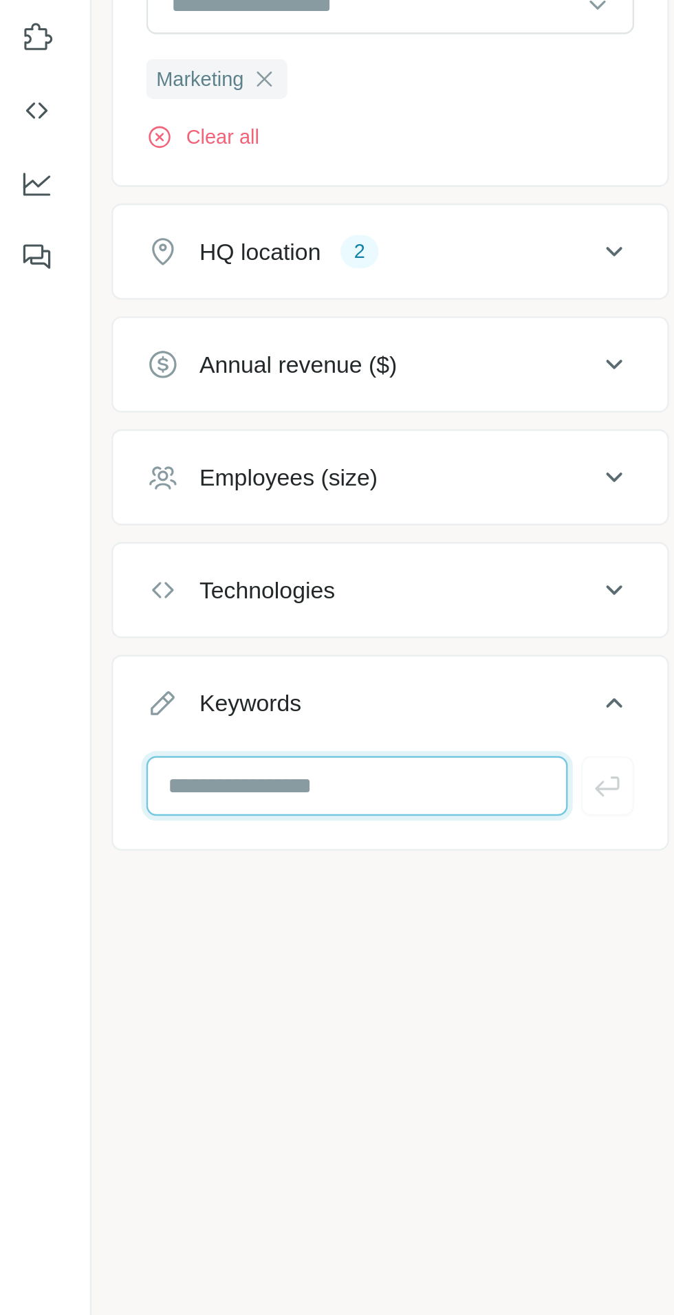
click at [103, 532] on input "text" at bounding box center [154, 535] width 175 height 25
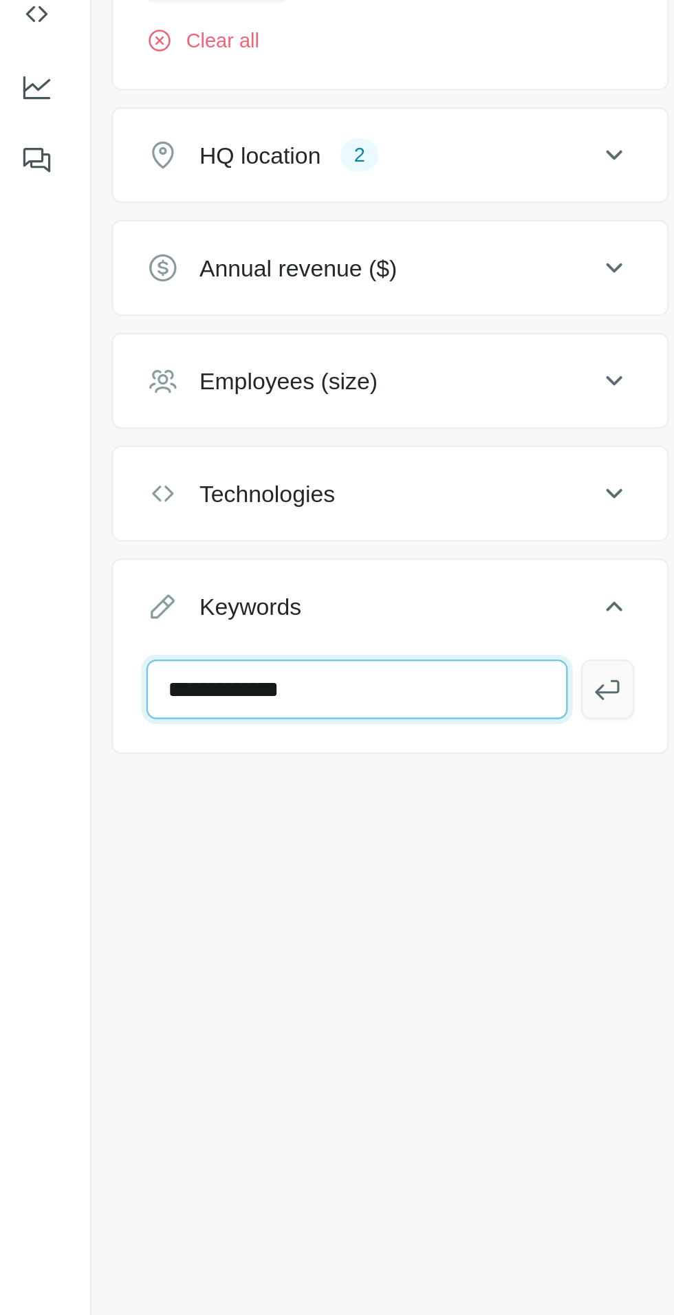
type input "**********"
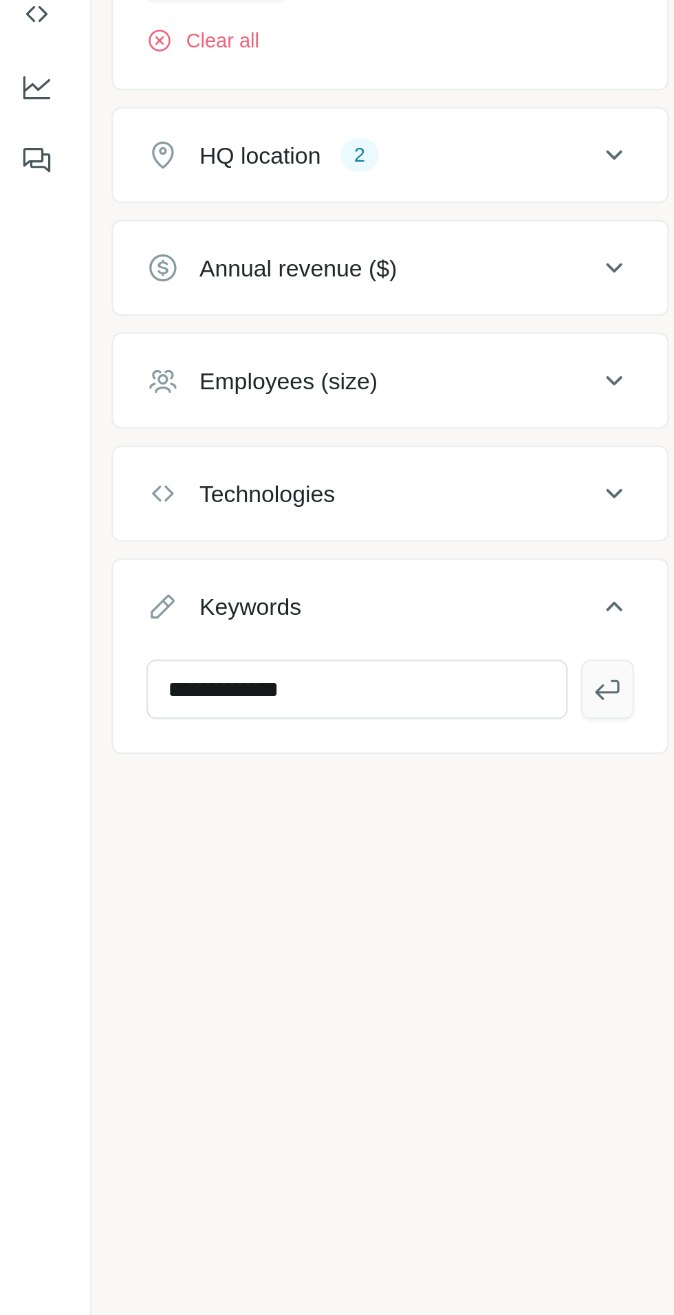
click at [255, 531] on icon "button" at bounding box center [259, 535] width 14 height 14
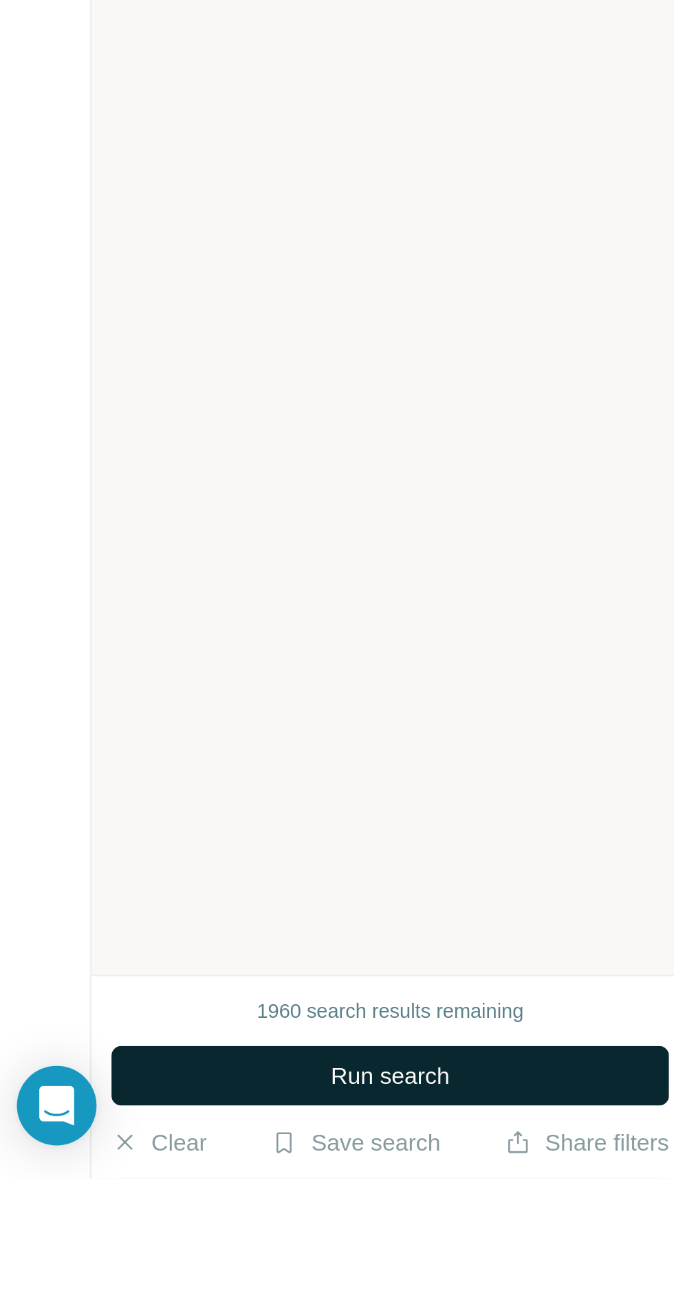
click at [108, 1284] on button "Run search" at bounding box center [168, 1272] width 231 height 25
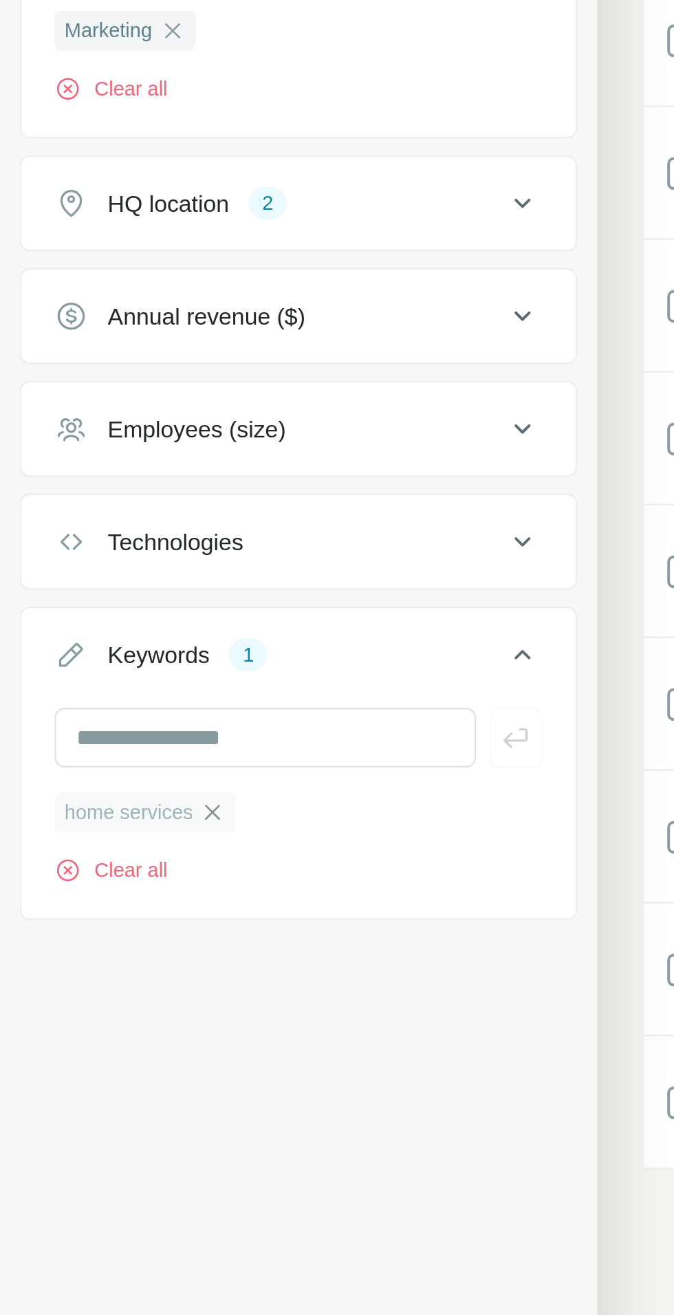
click at [133, 561] on icon "button" at bounding box center [132, 565] width 11 height 11
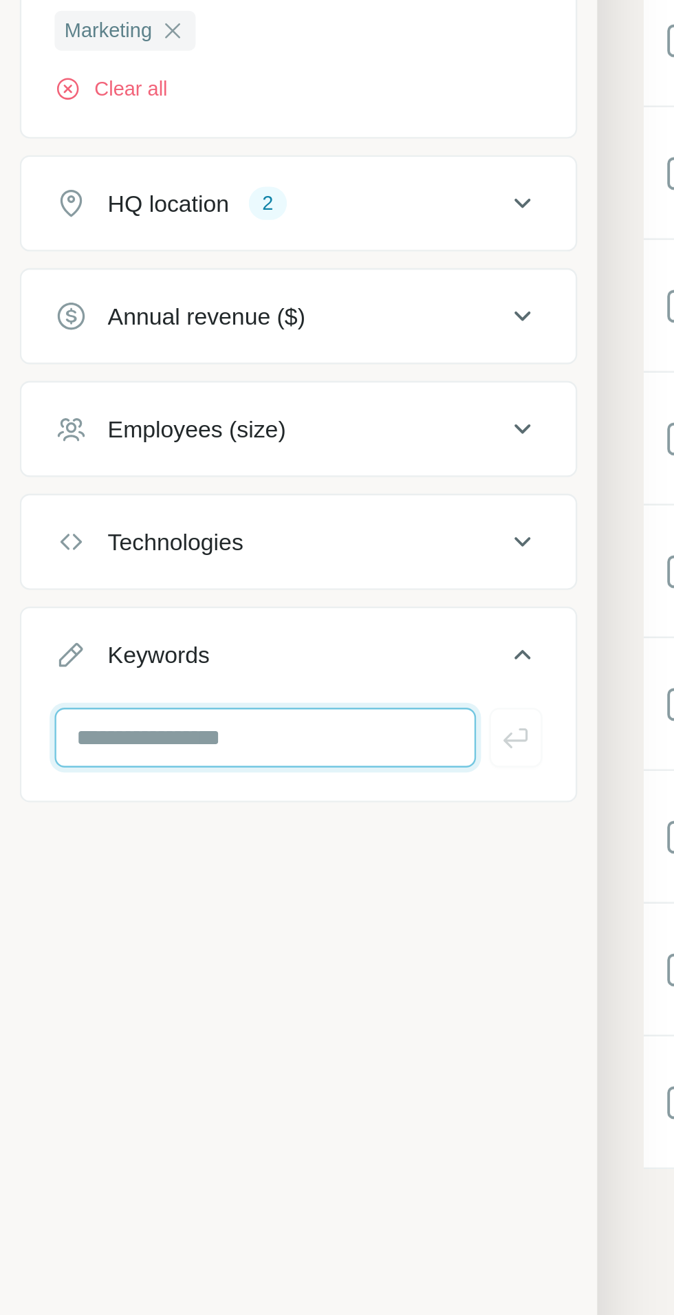
click at [109, 533] on input "text" at bounding box center [154, 535] width 175 height 25
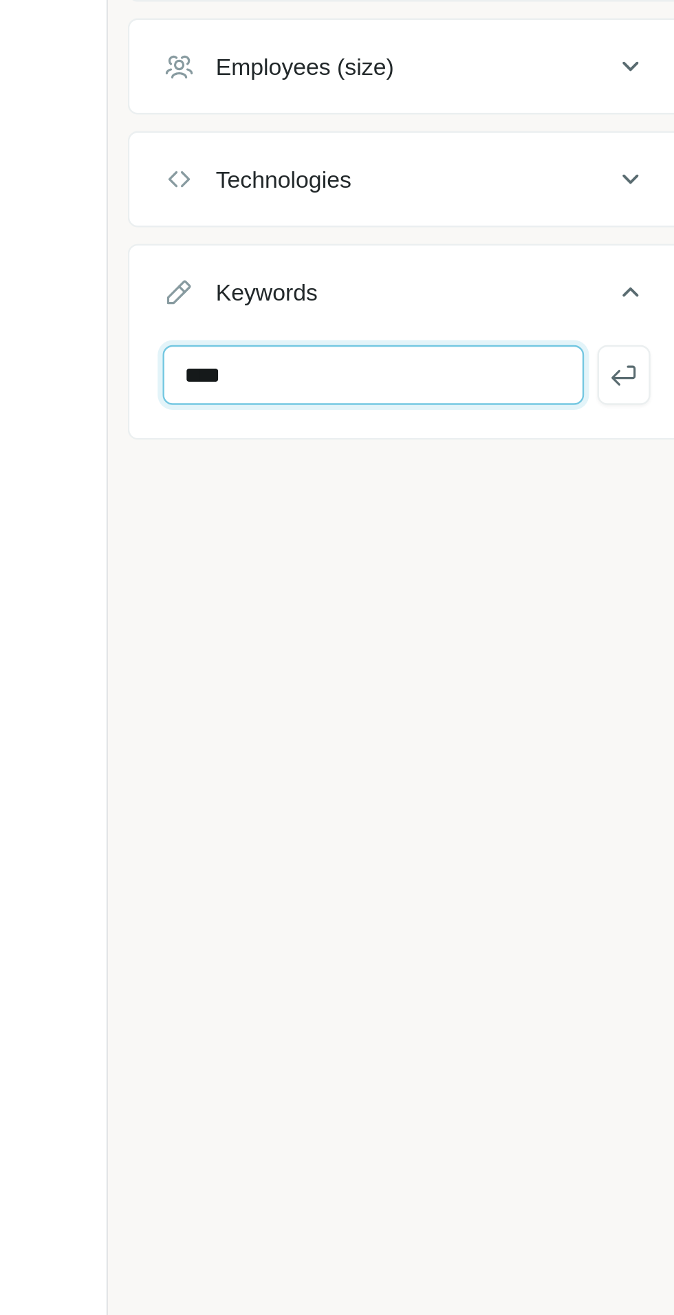
type input "********"
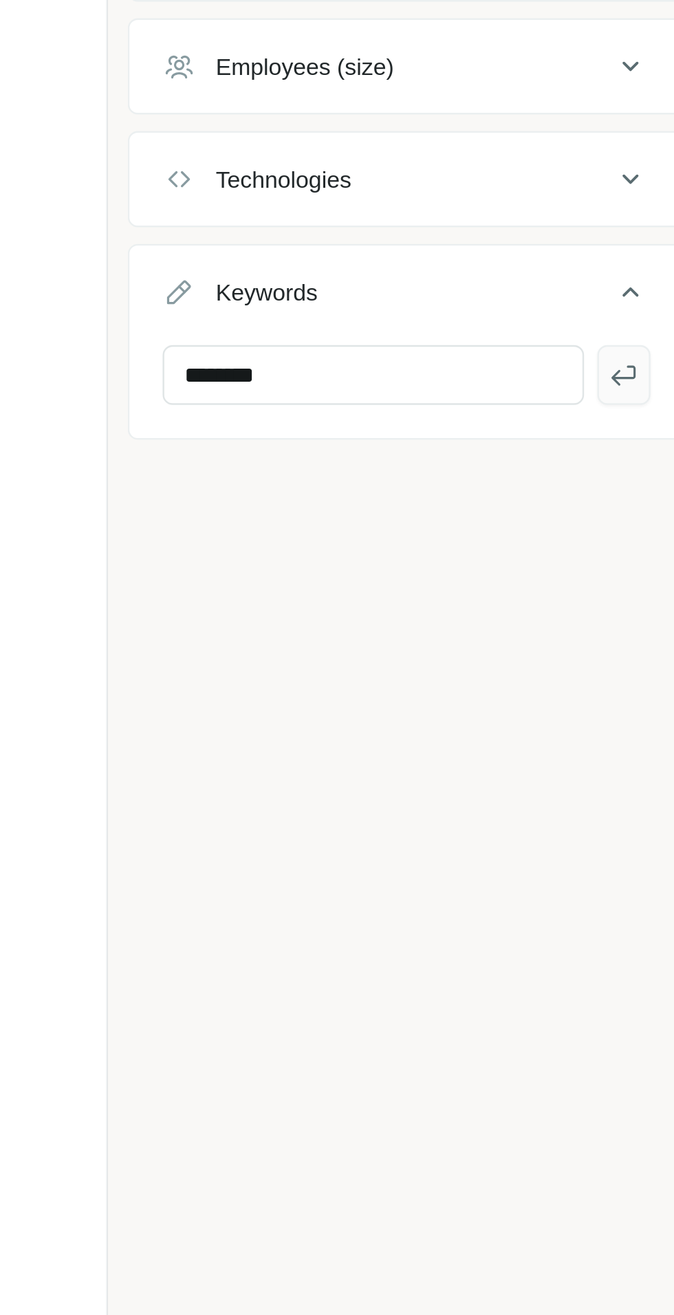
click at [248, 534] on button "button" at bounding box center [259, 535] width 22 height 25
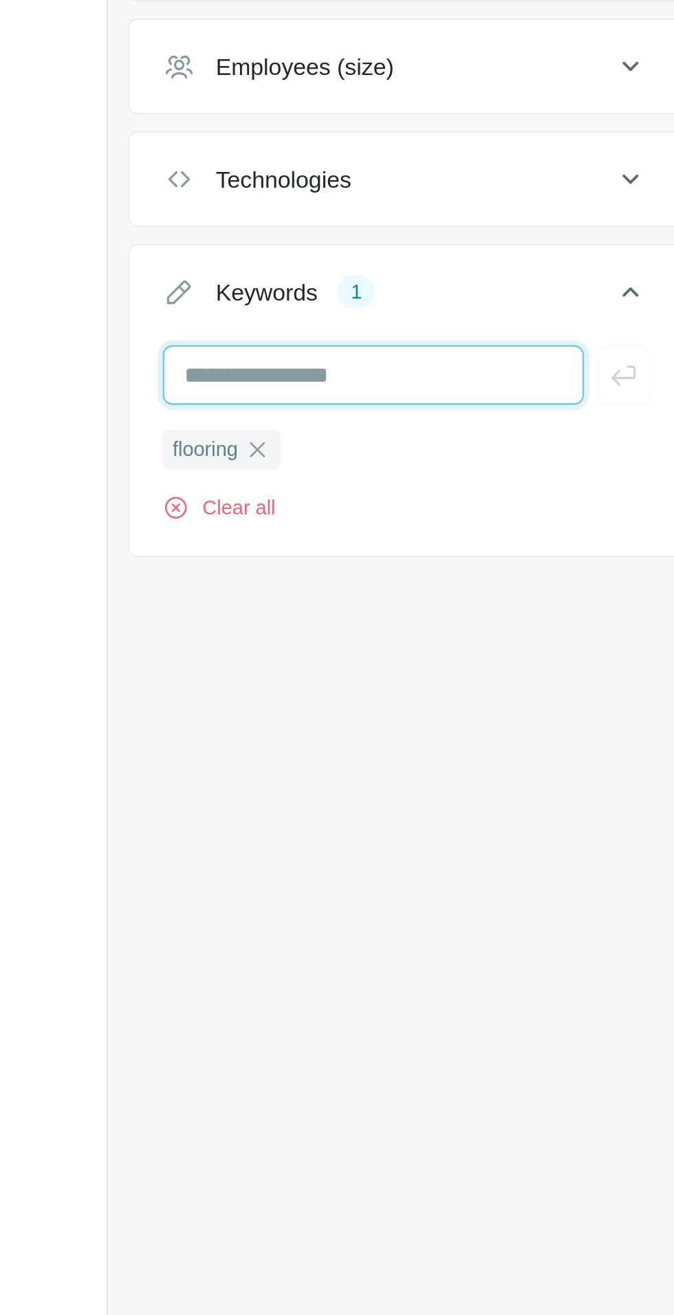
click at [185, 527] on input "text" at bounding box center [154, 535] width 175 height 25
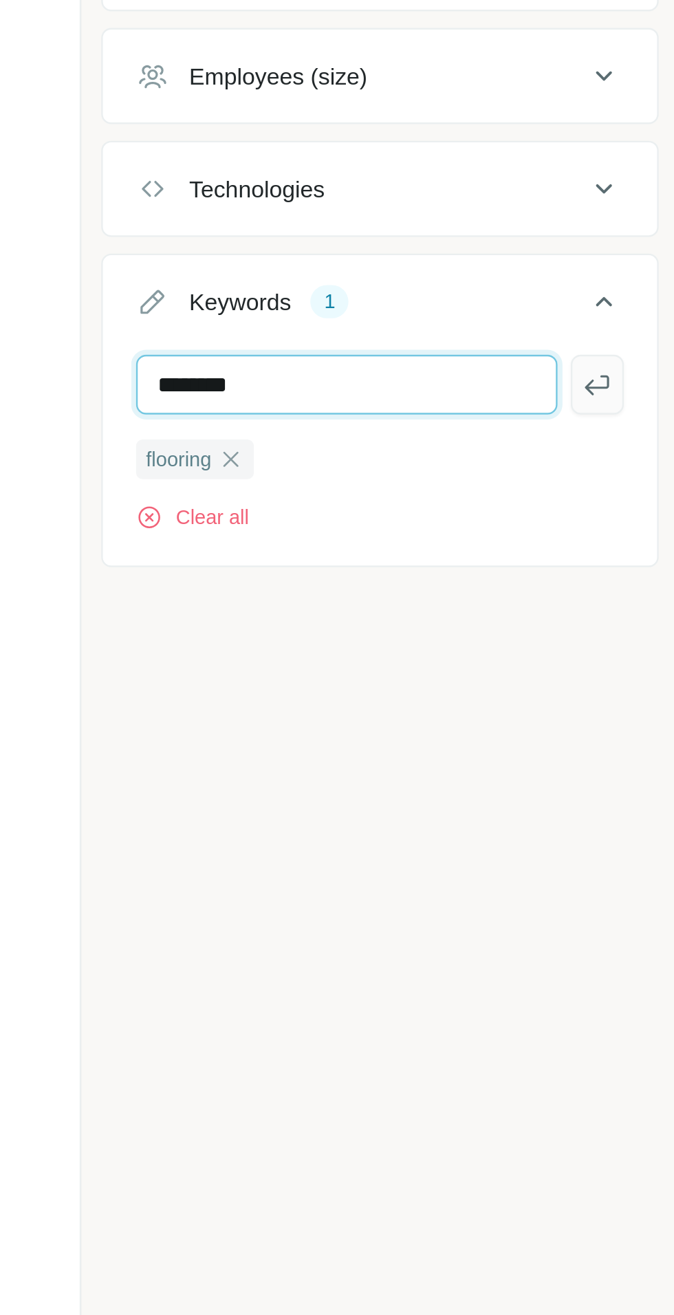
type input "********"
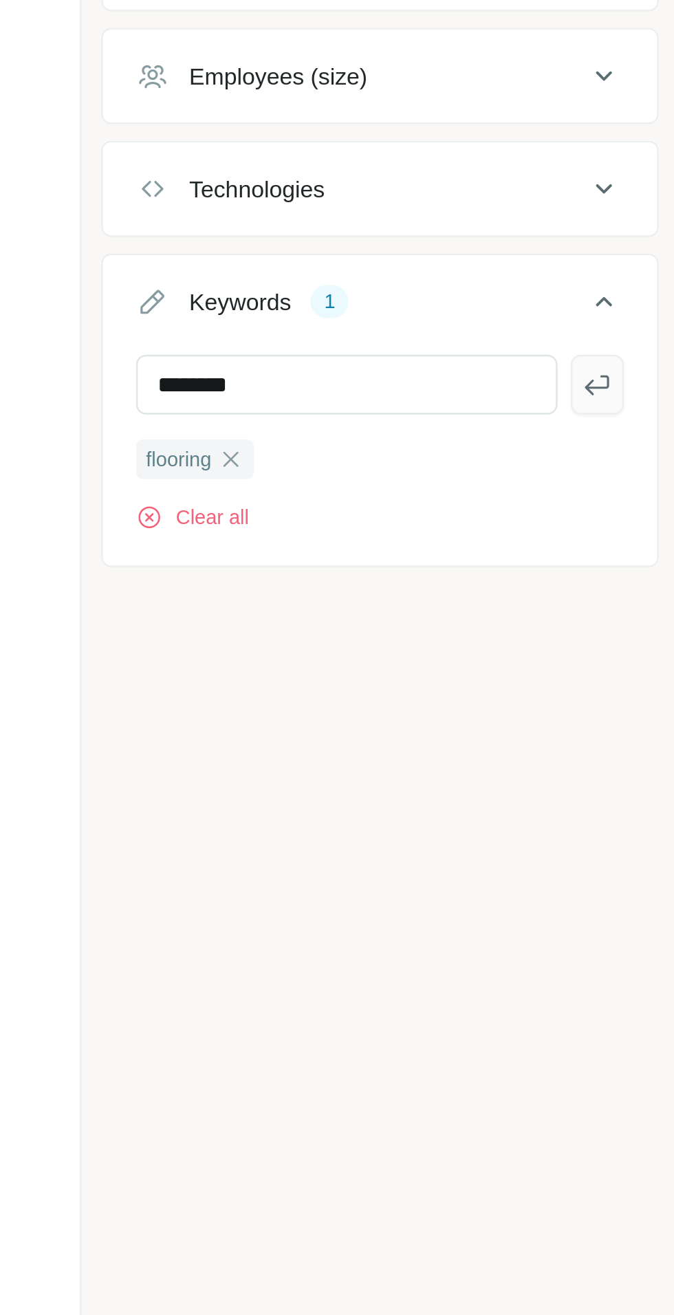
click at [259, 536] on icon "button" at bounding box center [259, 535] width 14 height 14
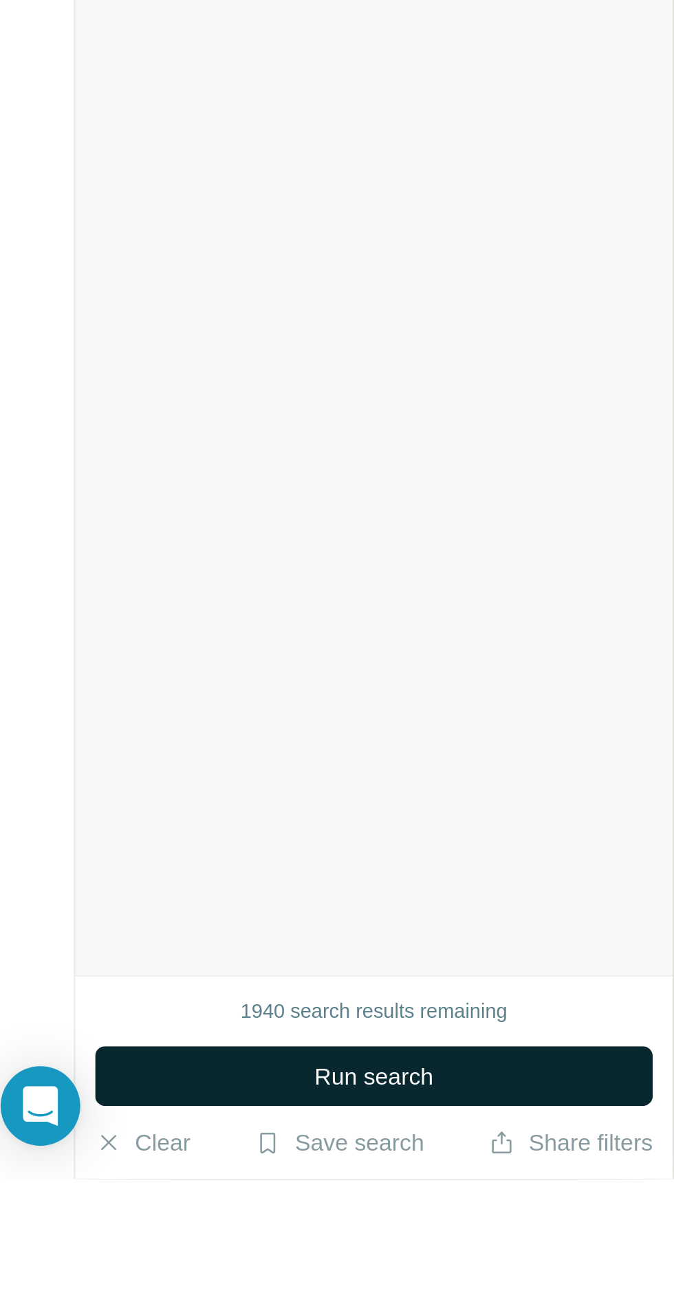
click at [193, 1284] on button "Run search" at bounding box center [168, 1272] width 231 height 25
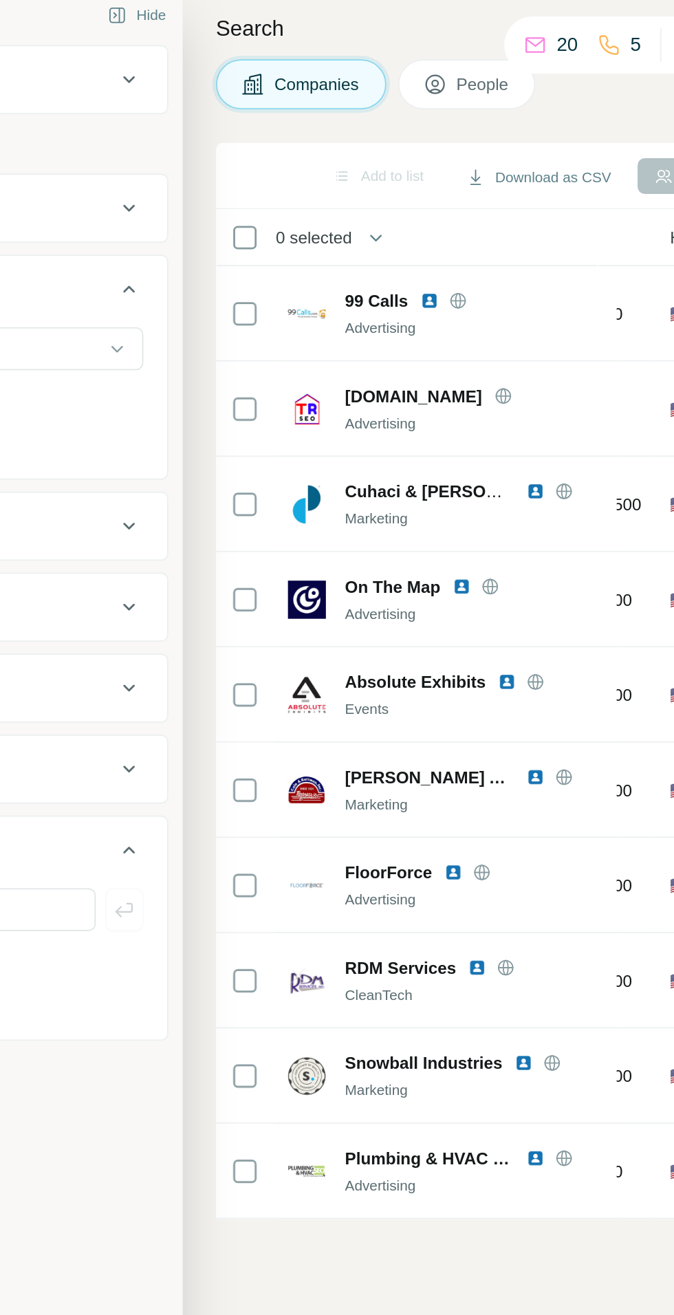
scroll to position [6, 0]
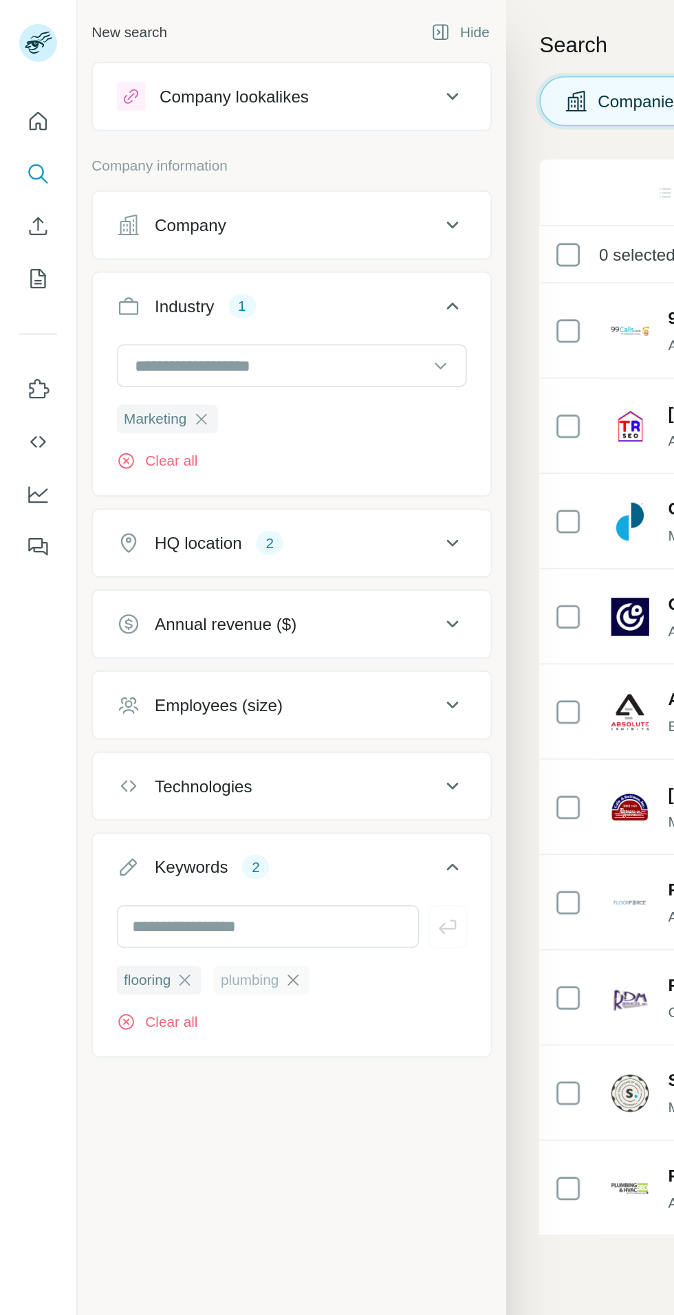
click at [171, 560] on icon "button" at bounding box center [169, 565] width 11 height 11
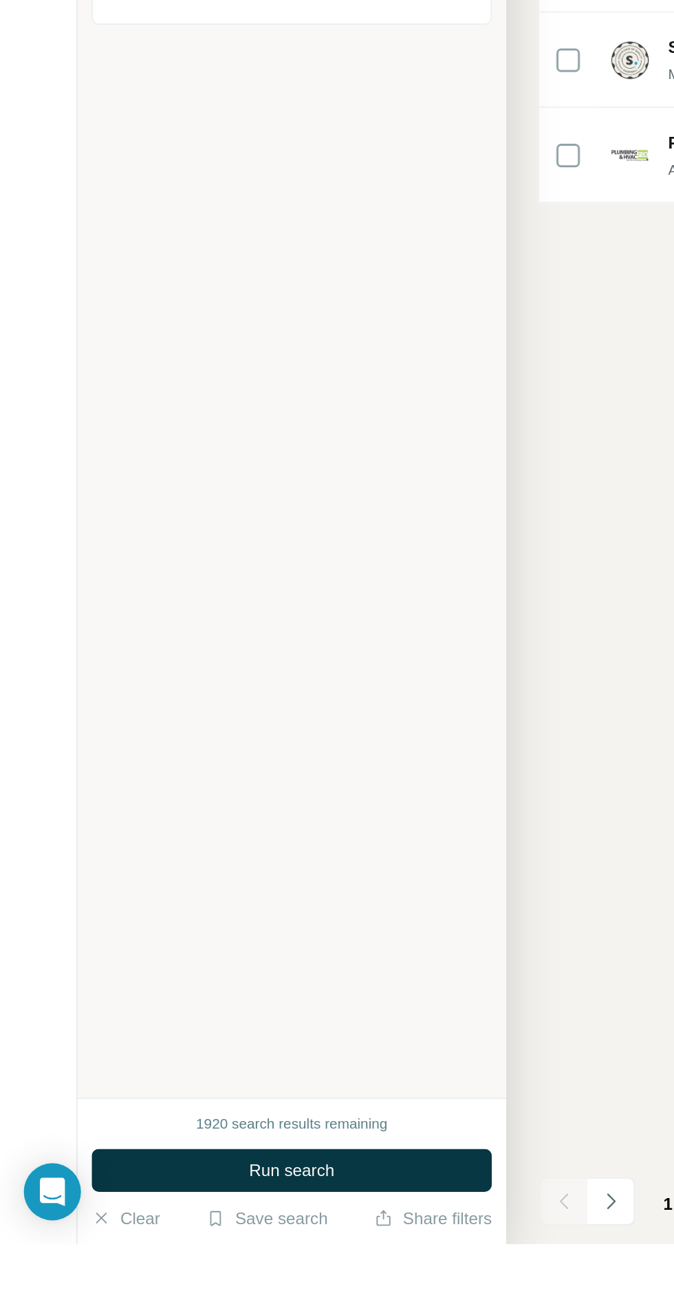
click at [211, 1251] on div "1920 search results remaining" at bounding box center [168, 1245] width 111 height 12
click at [254, 1230] on div "New search Hide Company lookalikes Company information Company Industry 1 Marke…" at bounding box center [169, 615] width 248 height 1230
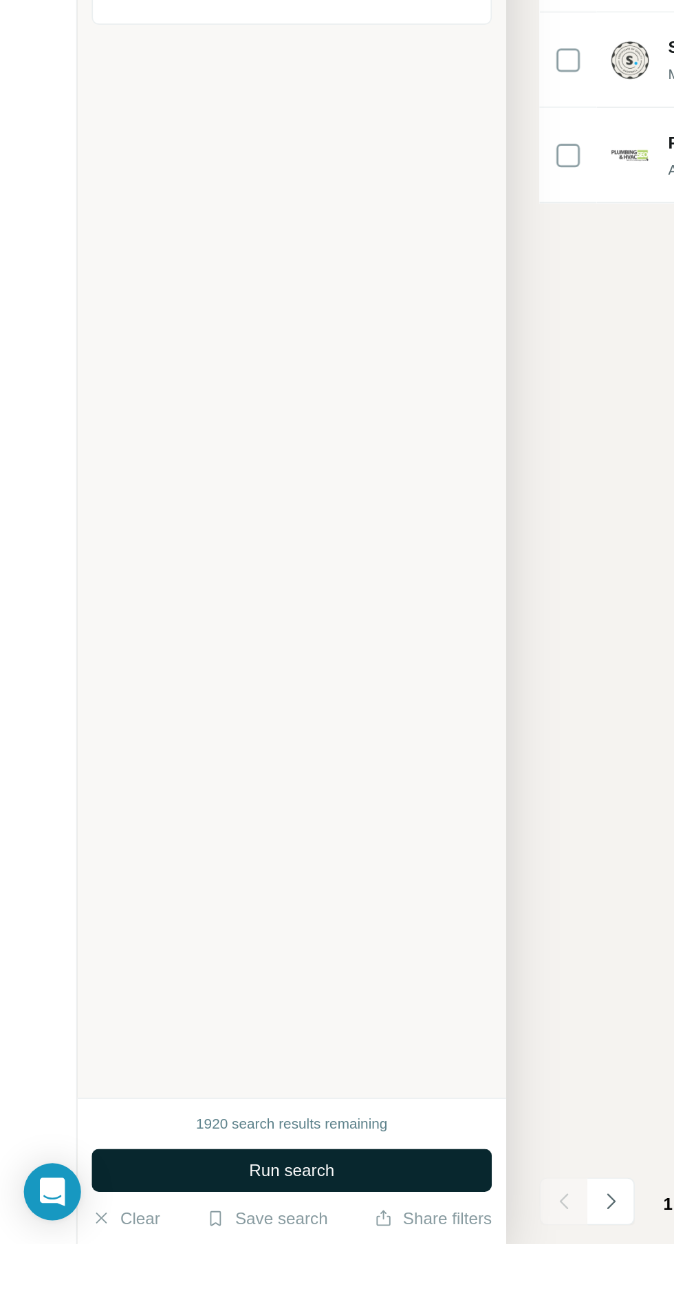
click at [226, 1284] on button "Run search" at bounding box center [168, 1272] width 231 height 25
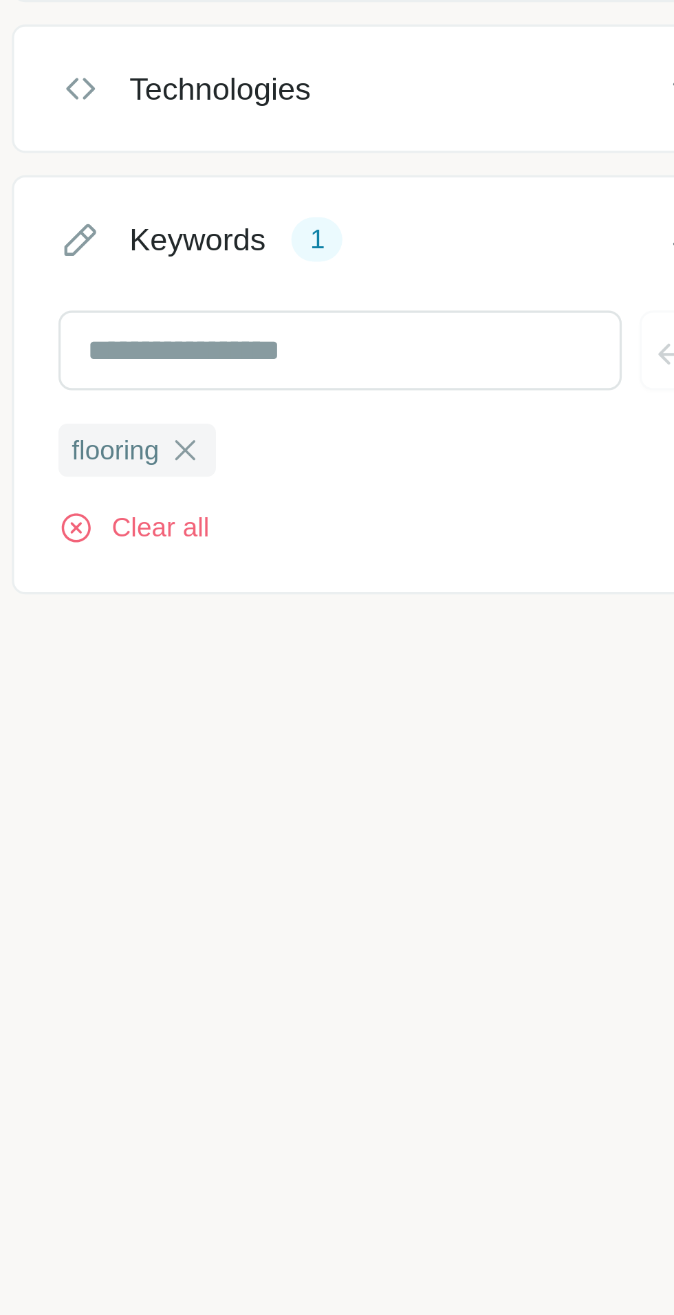
click at [195, 518] on button "Keywords 1" at bounding box center [169, 503] width 230 height 39
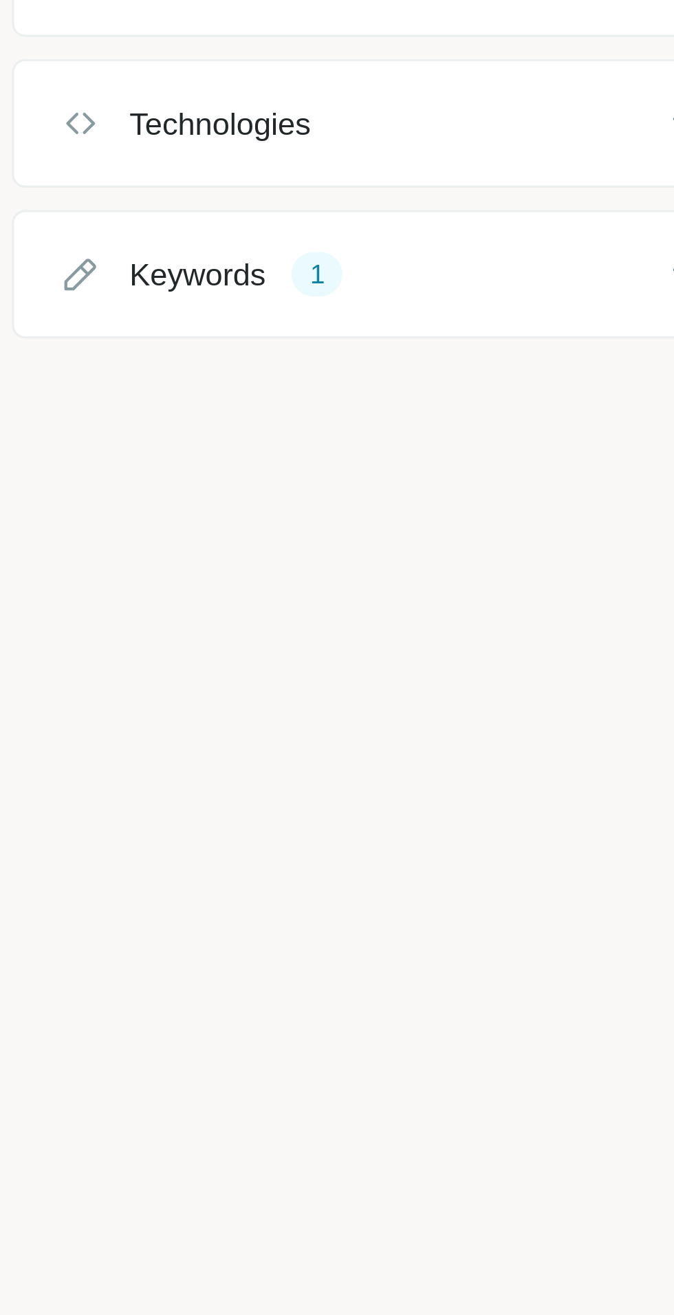
click at [217, 501] on div "Keywords 1" at bounding box center [160, 501] width 186 height 14
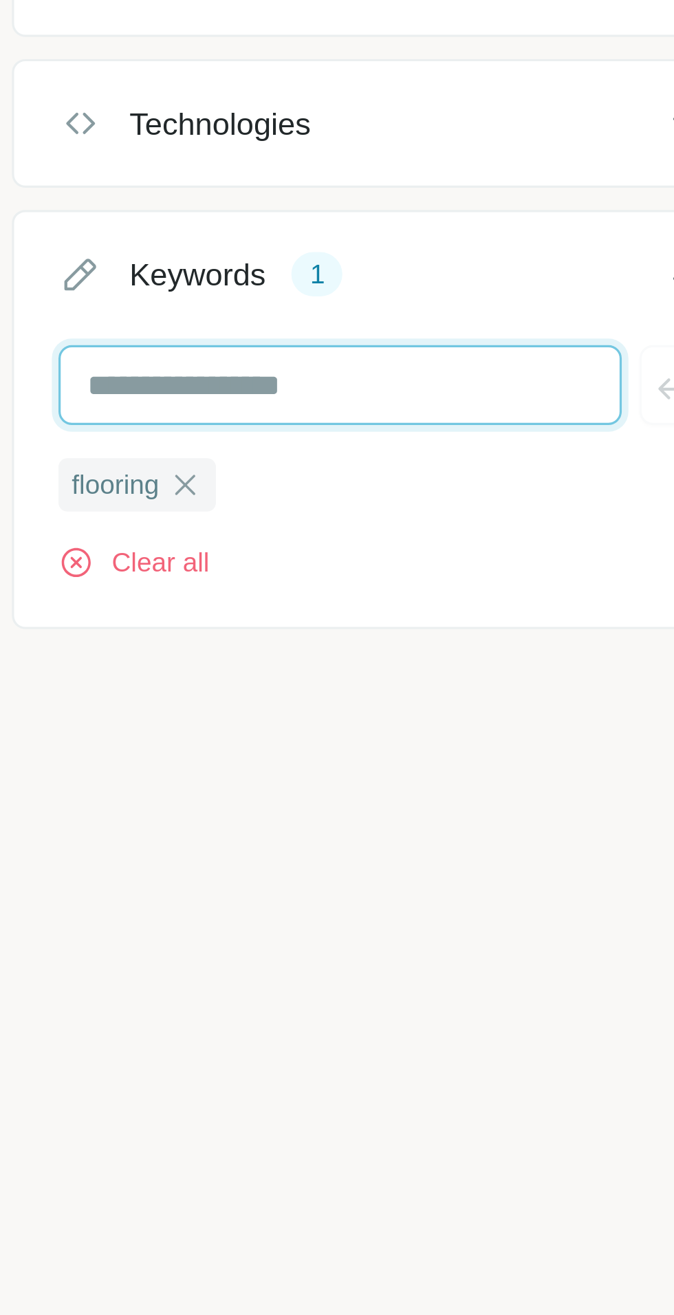
click at [179, 529] on input "text" at bounding box center [154, 535] width 175 height 25
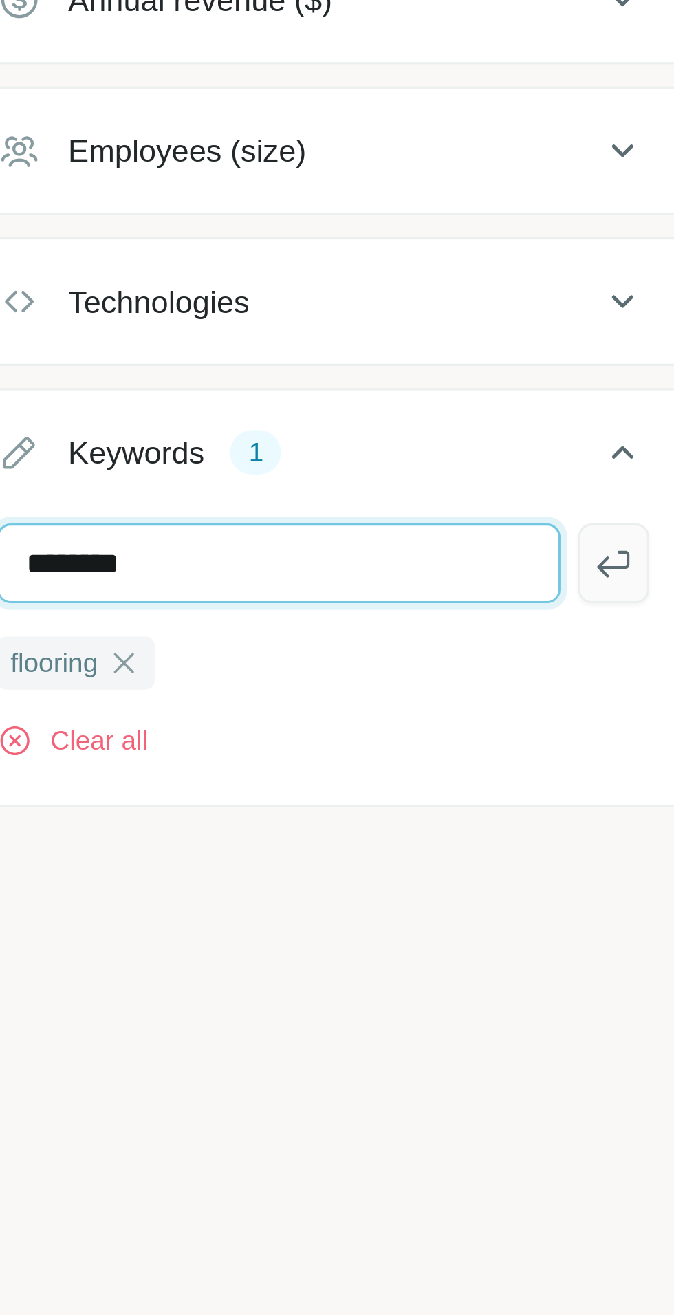
type input "********"
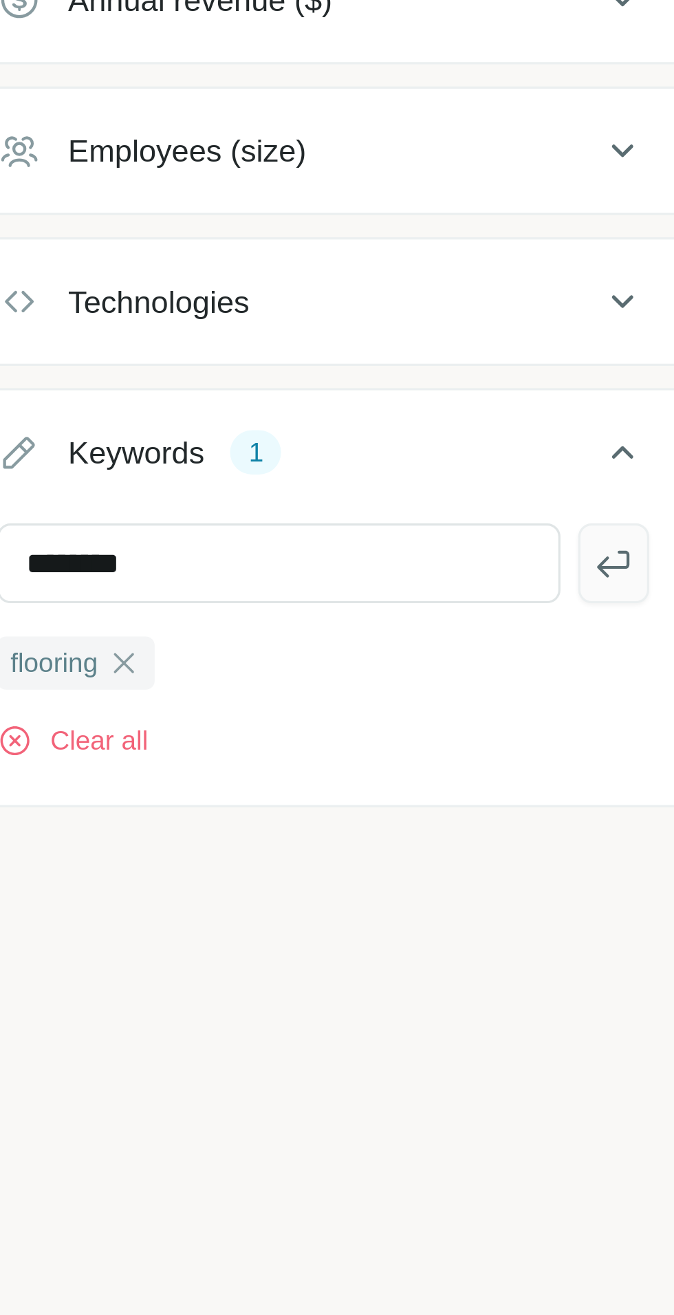
click at [257, 523] on button "button" at bounding box center [259, 535] width 22 height 25
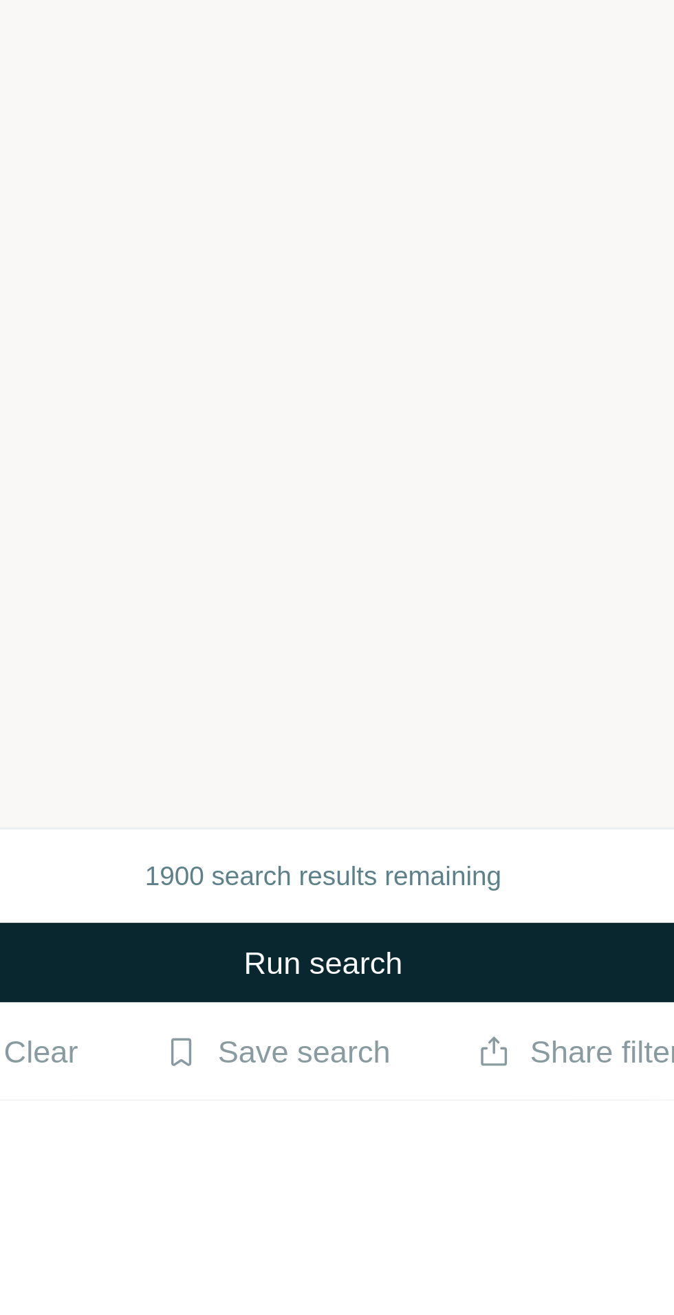
click at [208, 1284] on button "Run search" at bounding box center [168, 1272] width 231 height 25
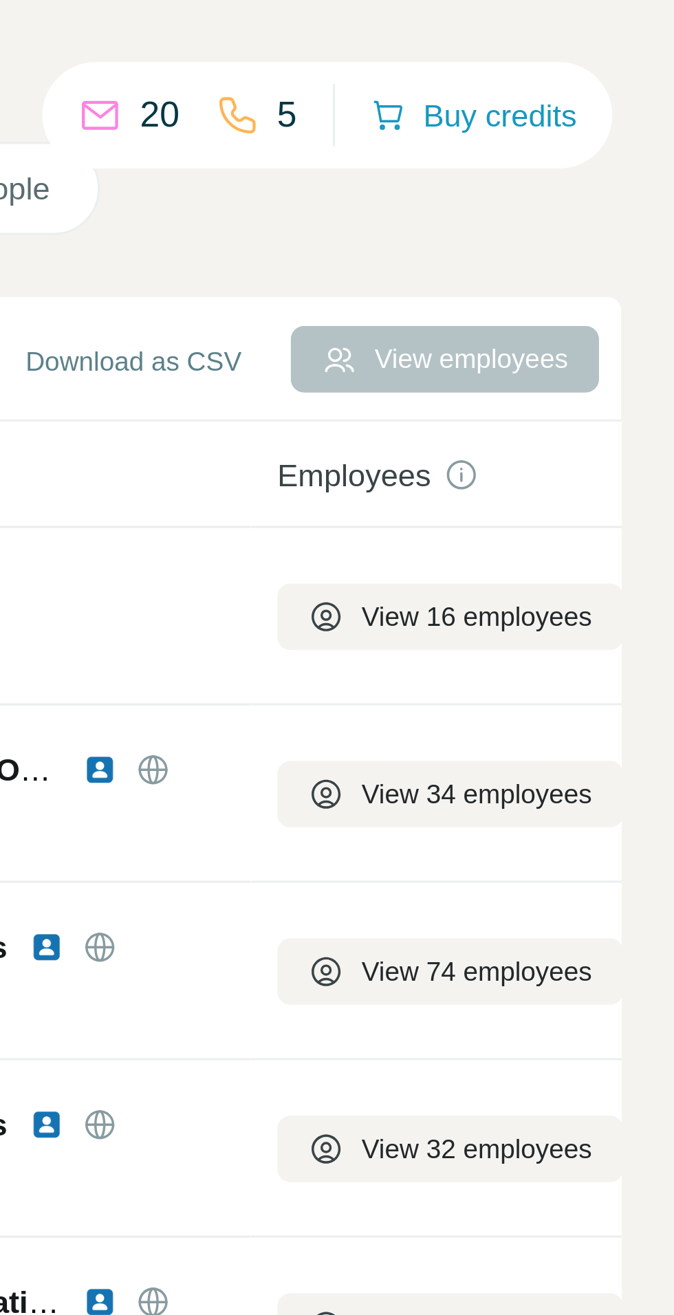
scroll to position [30, 0]
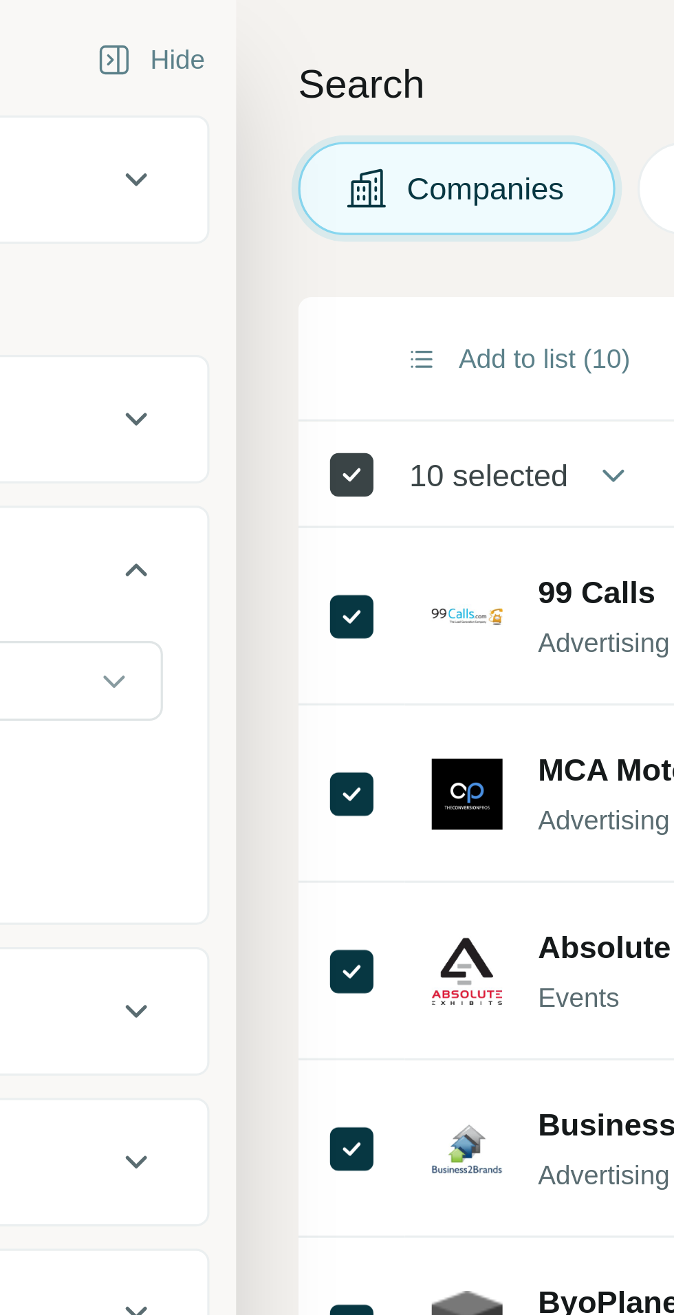
click at [321, 139] on icon at bounding box center [328, 147] width 17 height 17
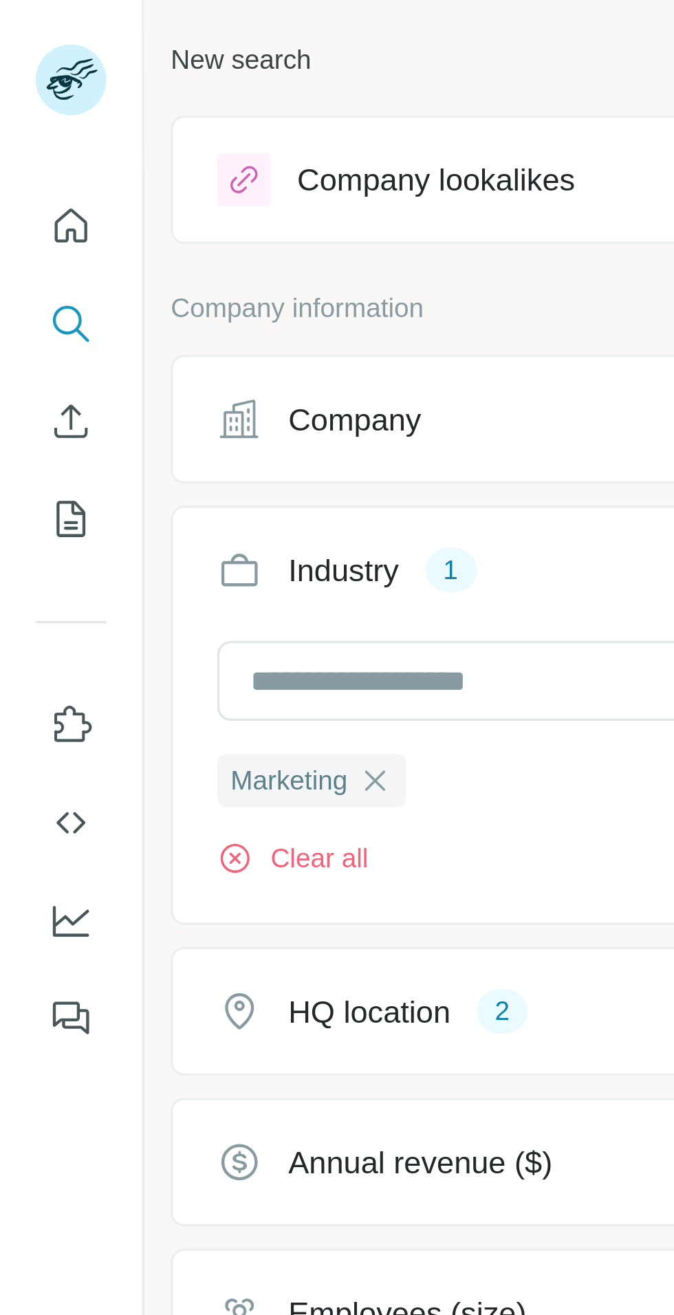
scroll to position [0, 0]
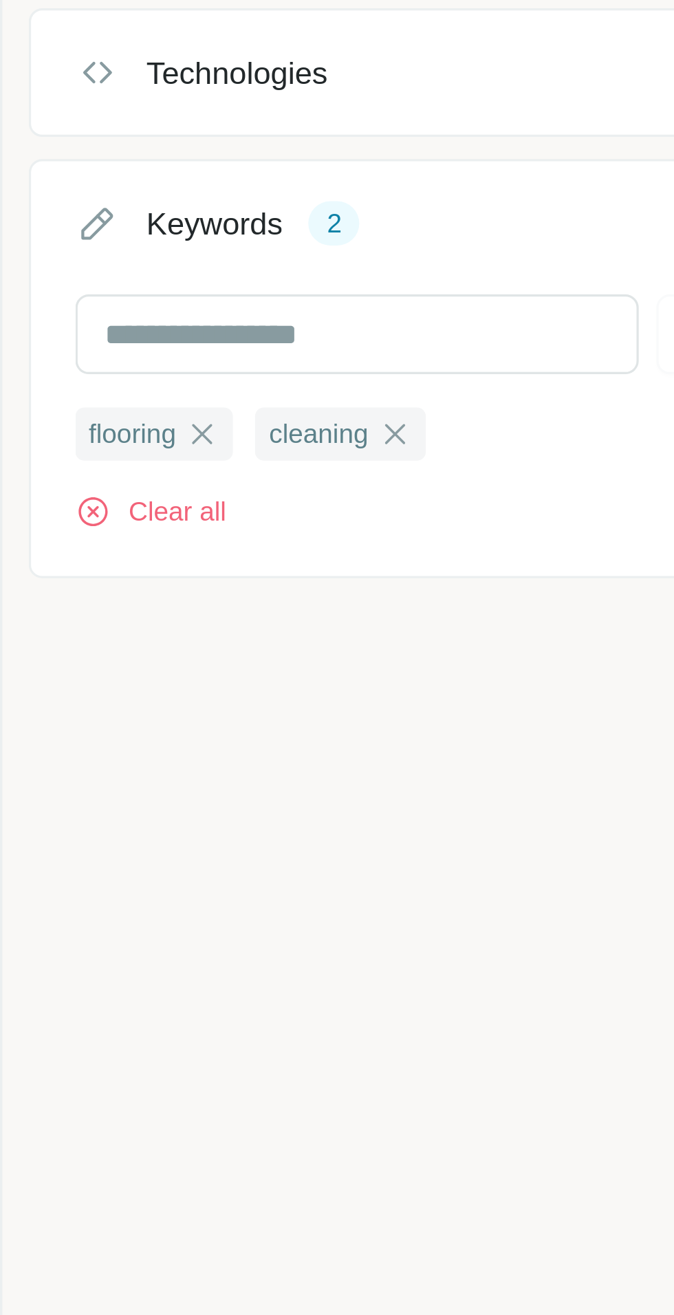
click at [100, 514] on button "Keywords 2" at bounding box center [169, 503] width 230 height 39
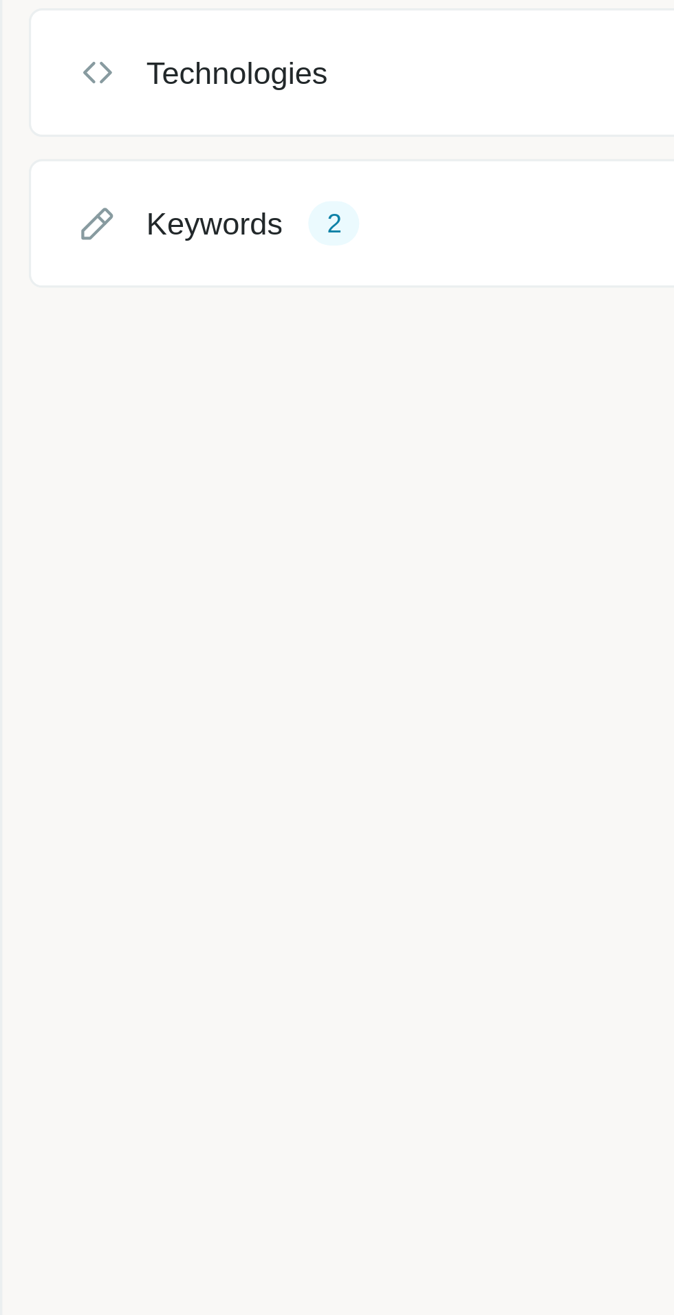
click at [91, 501] on div "Keywords" at bounding box center [110, 501] width 42 height 14
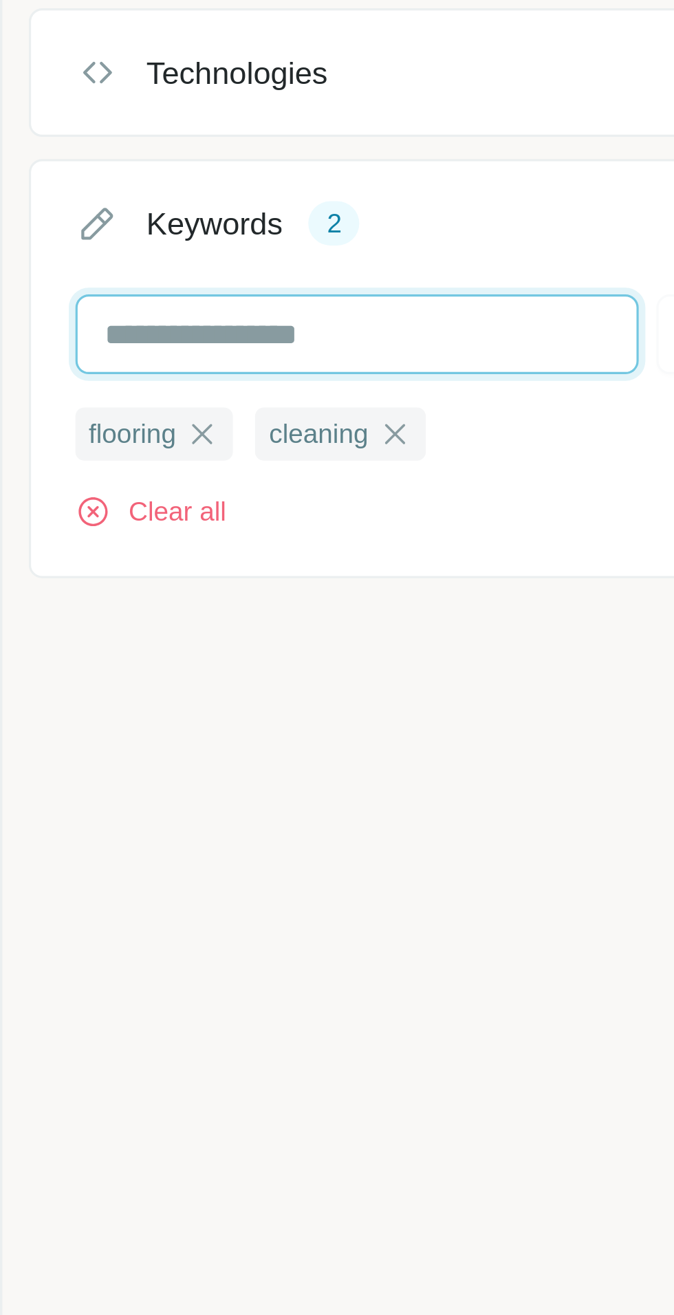
click at [111, 534] on input "text" at bounding box center [154, 535] width 175 height 25
type input "*"
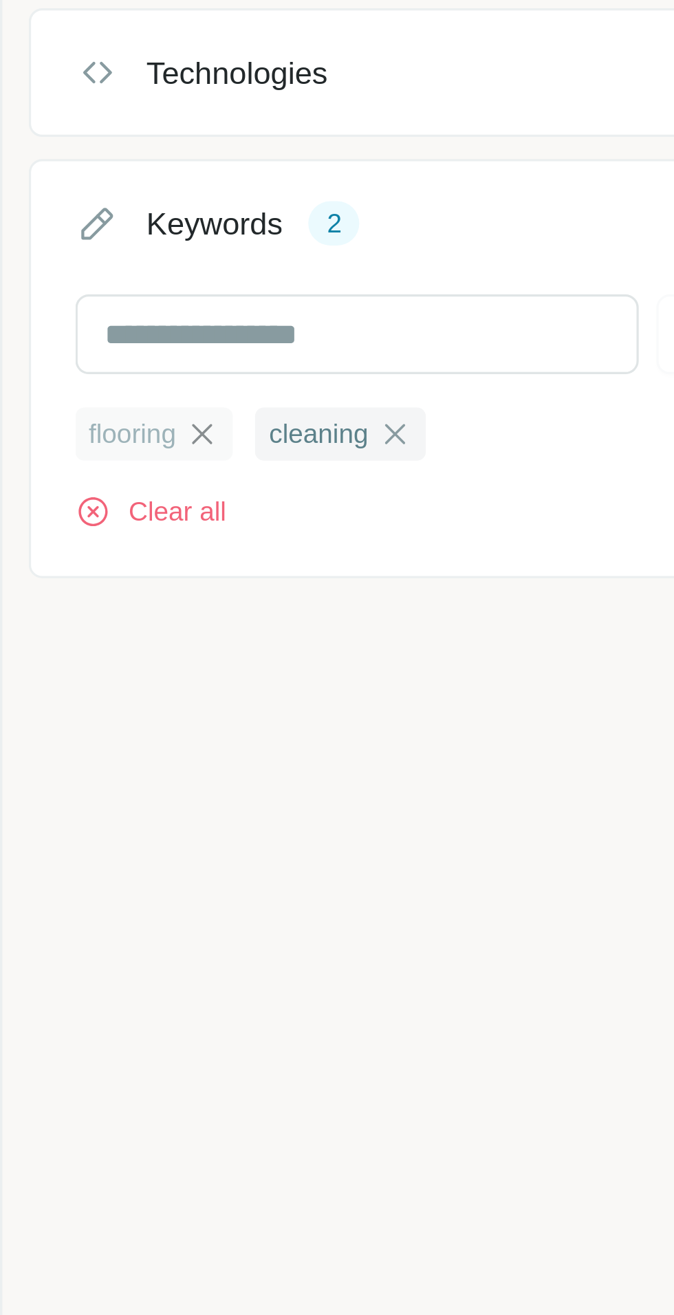
click at [107, 560] on icon "button" at bounding box center [106, 565] width 11 height 11
click at [80, 586] on button "Clear all" at bounding box center [90, 590] width 47 height 12
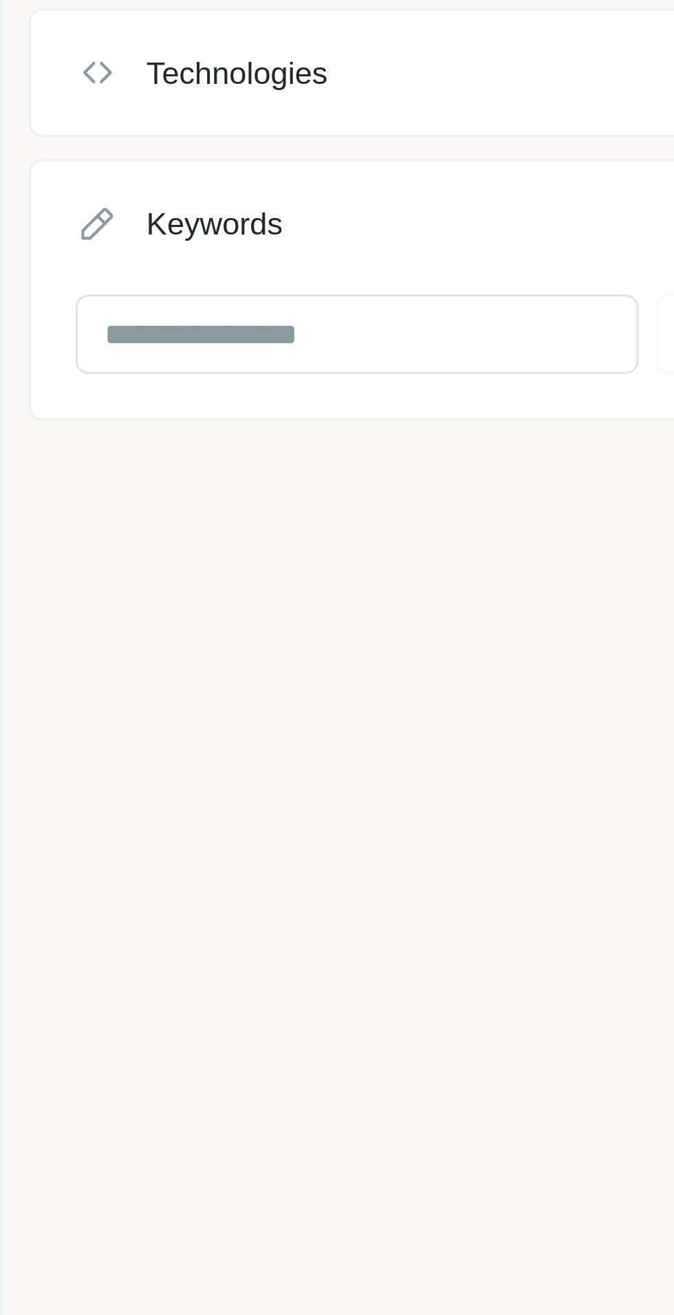
click at [91, 584] on div "New search Hide Company lookalikes Company information Company Industry 1 Marke…" at bounding box center [169, 615] width 248 height 1230
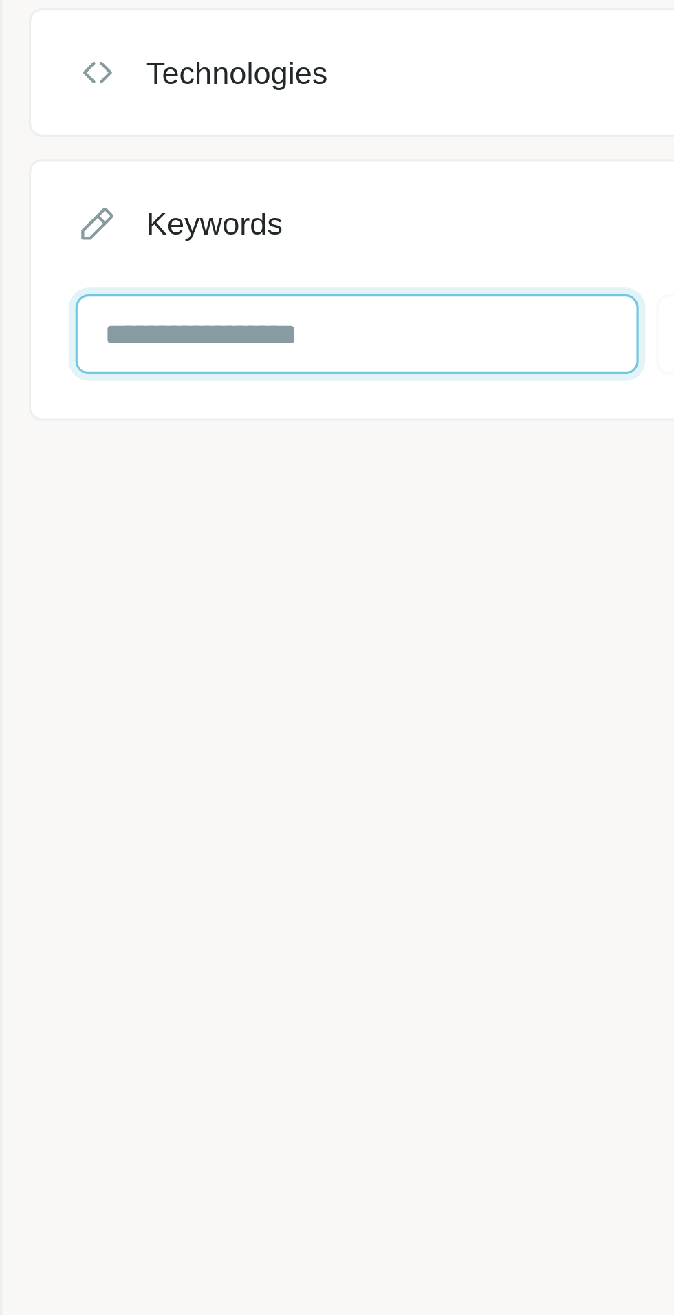
click at [93, 528] on input "text" at bounding box center [154, 535] width 175 height 25
type input "**********"
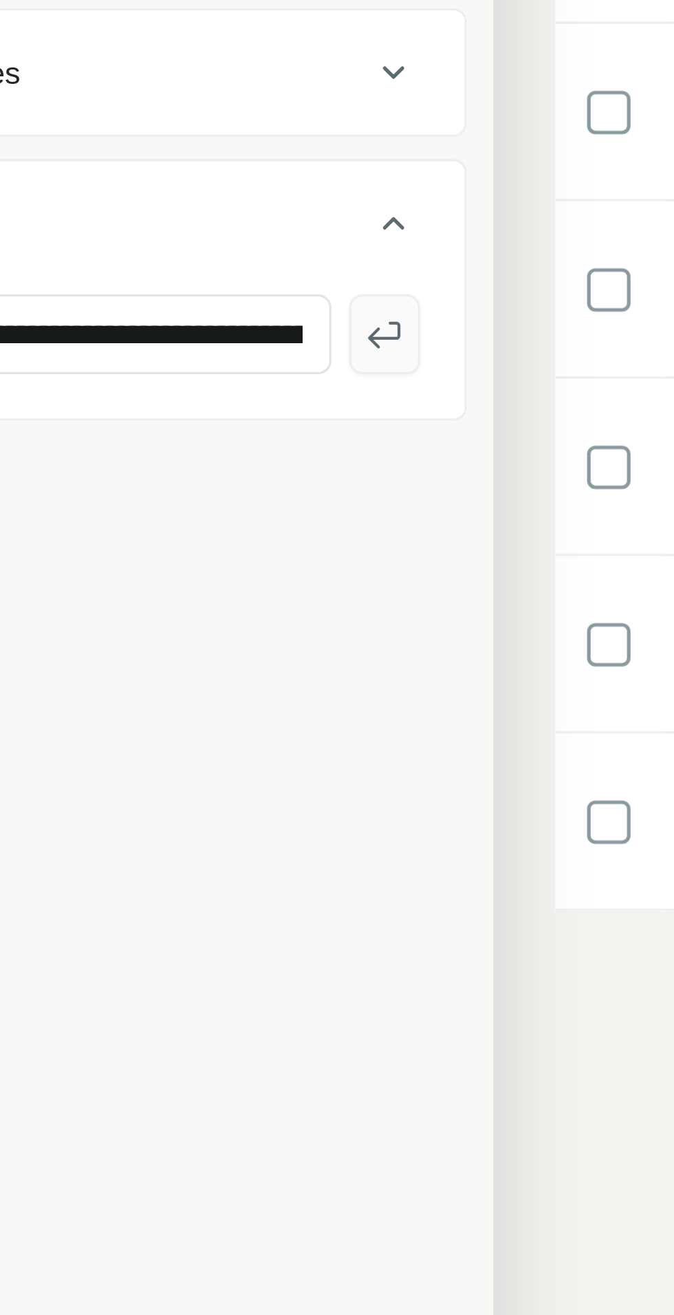
click at [256, 529] on icon "button" at bounding box center [259, 535] width 14 height 14
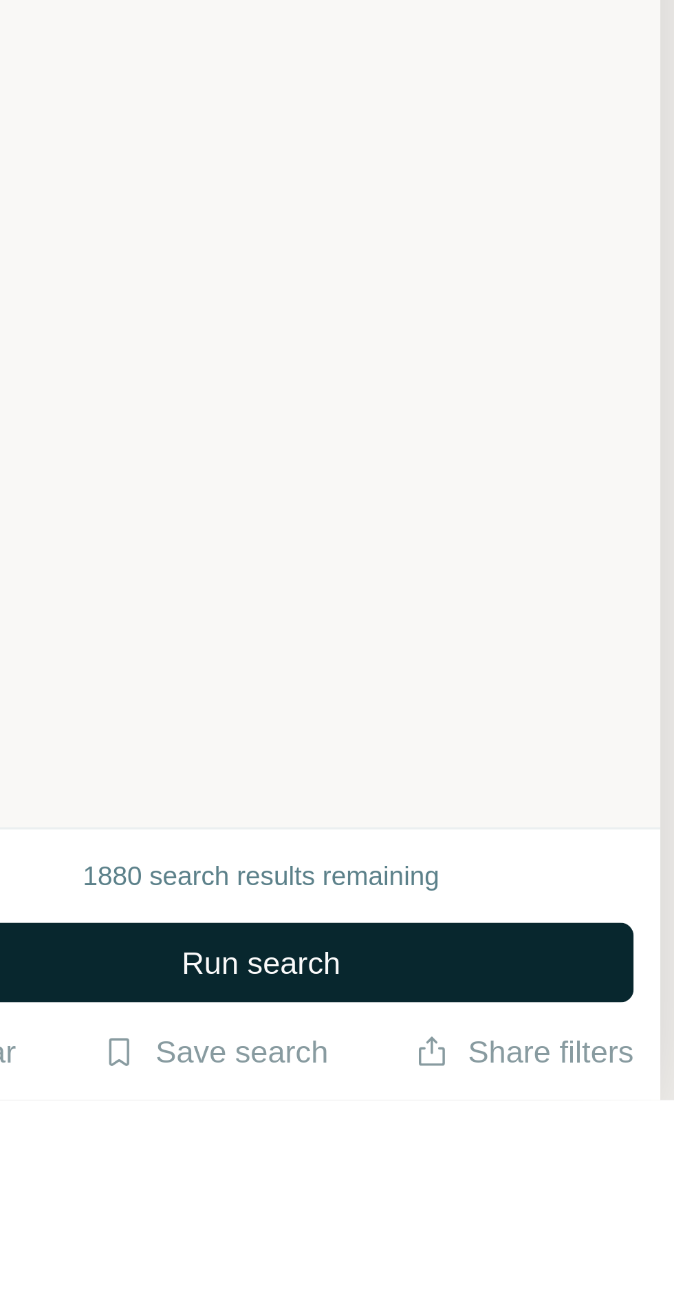
click at [217, 1284] on button "Run search" at bounding box center [168, 1272] width 231 height 25
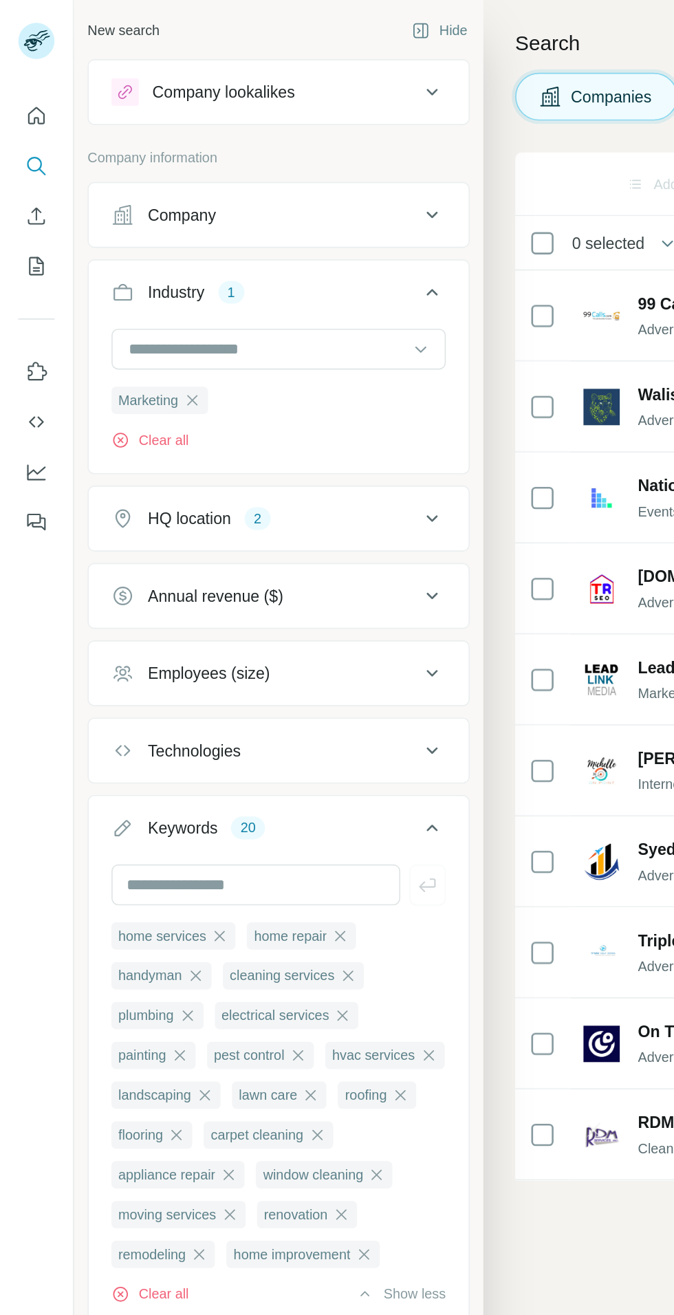
scroll to position [17, 0]
